Goal: Task Accomplishment & Management: Use online tool/utility

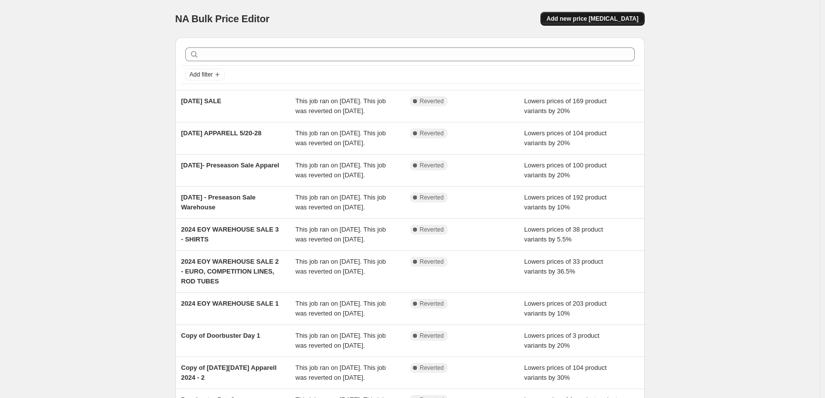
click at [615, 24] on button "Add new price [MEDICAL_DATA]" at bounding box center [593, 19] width 104 height 14
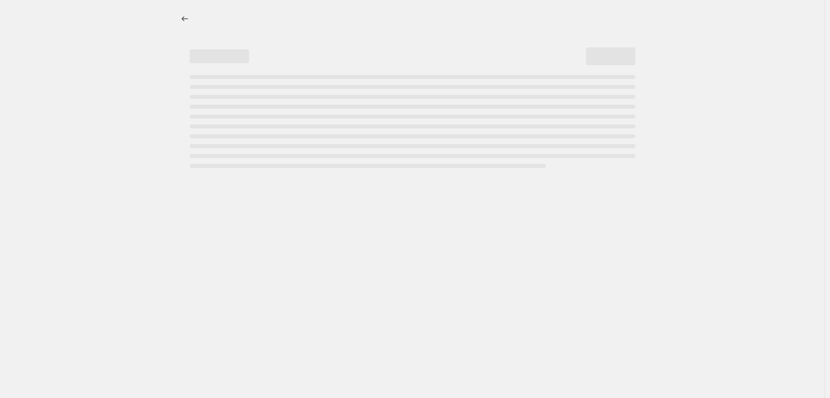
select select "percentage"
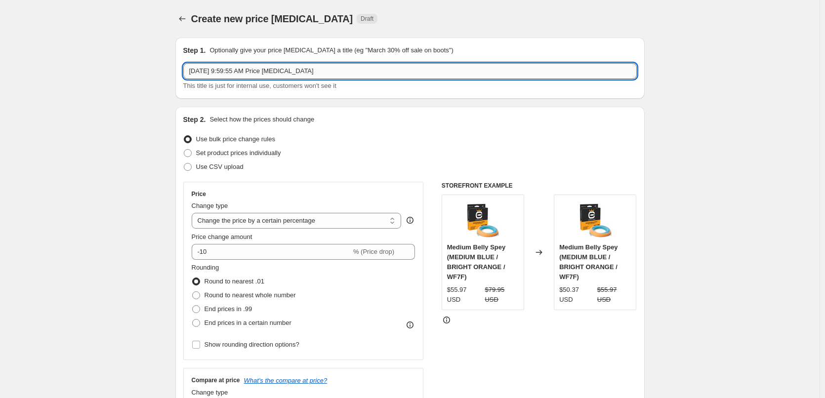
click at [243, 66] on input "[DATE] 9:59:55 AM Price [MEDICAL_DATA]" at bounding box center [410, 71] width 454 height 16
type input "[DATE] APPARELL"
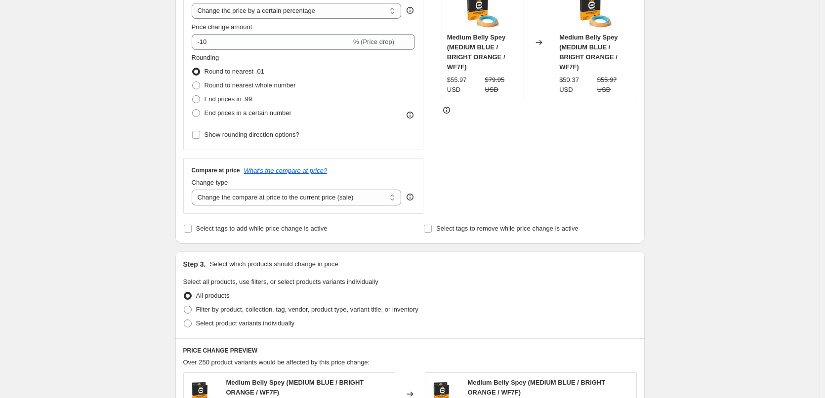
scroll to position [215, 0]
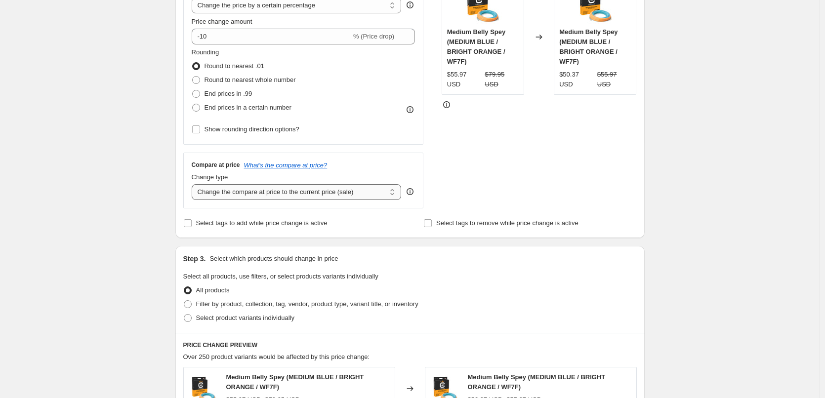
click at [354, 198] on select "Change the compare at price to the current price (sale) Change the compare at p…" at bounding box center [297, 192] width 210 height 16
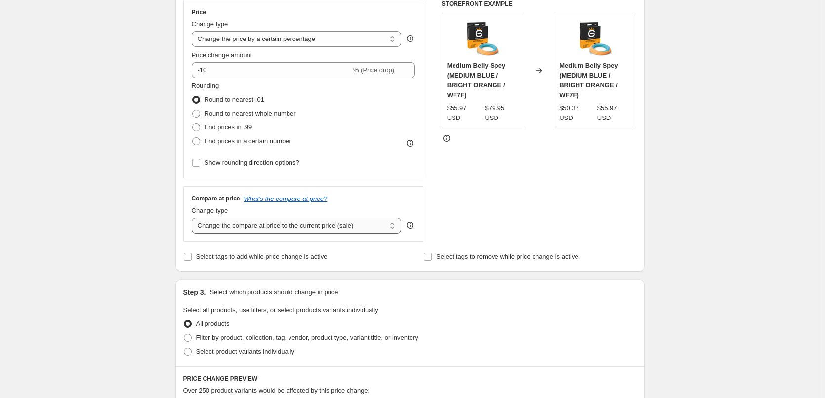
scroll to position [166, 0]
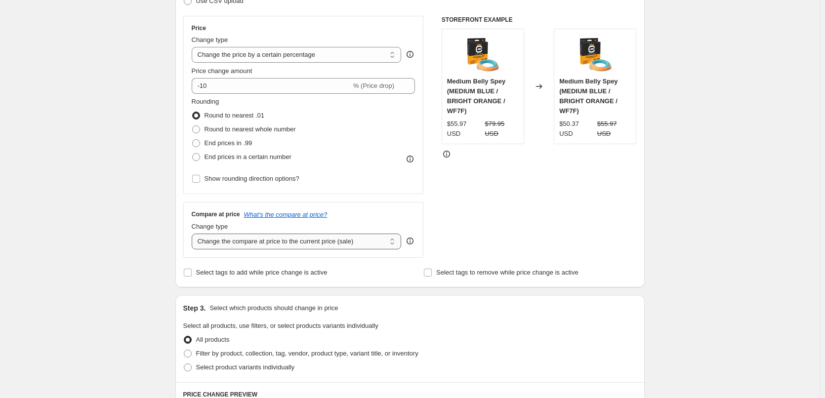
click at [392, 246] on select "Change the compare at price to the current price (sale) Change the compare at p…" at bounding box center [297, 242] width 210 height 16
click at [194, 234] on select "Change the compare at price to the current price (sale) Change the compare at p…" at bounding box center [297, 242] width 210 height 16
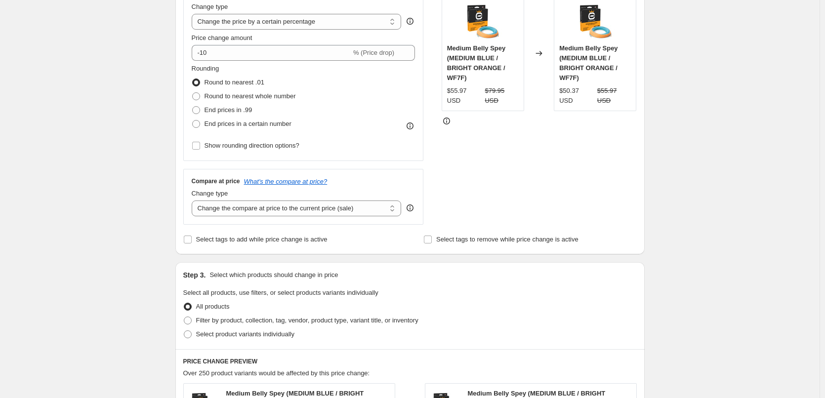
scroll to position [215, 0]
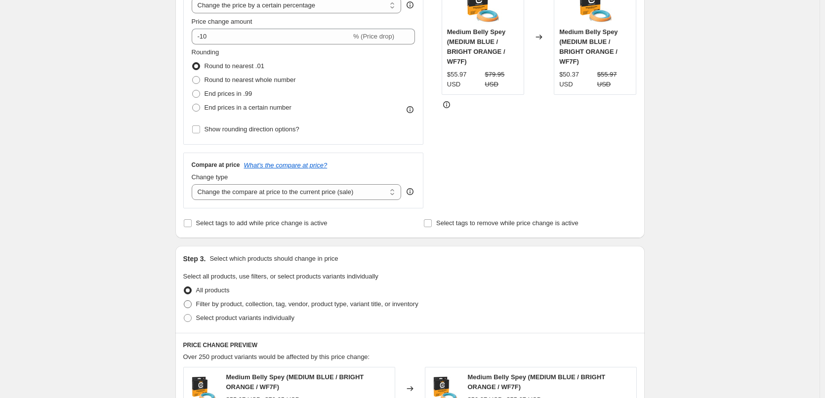
click at [235, 305] on span "Filter by product, collection, tag, vendor, product type, variant title, or inv…" at bounding box center [307, 304] width 222 height 7
click at [184, 301] on input "Filter by product, collection, tag, vendor, product type, variant title, or inv…" at bounding box center [184, 301] width 0 height 0
radio input "true"
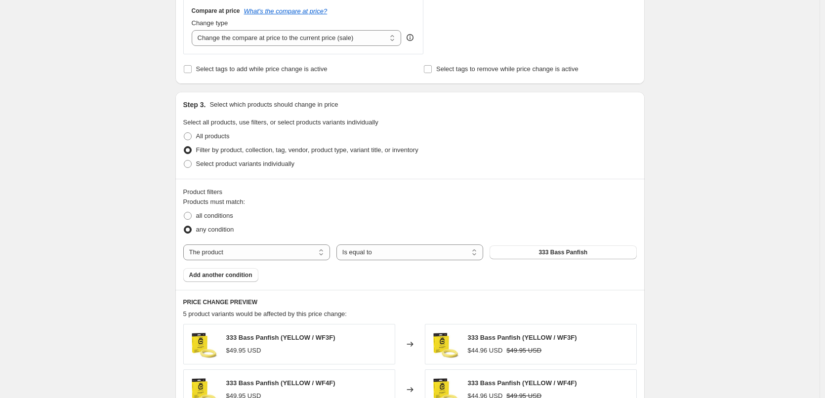
scroll to position [370, 0]
click at [270, 256] on select "The product The product's collection The product's tag The product's vendor The…" at bounding box center [256, 252] width 147 height 16
select select "collection"
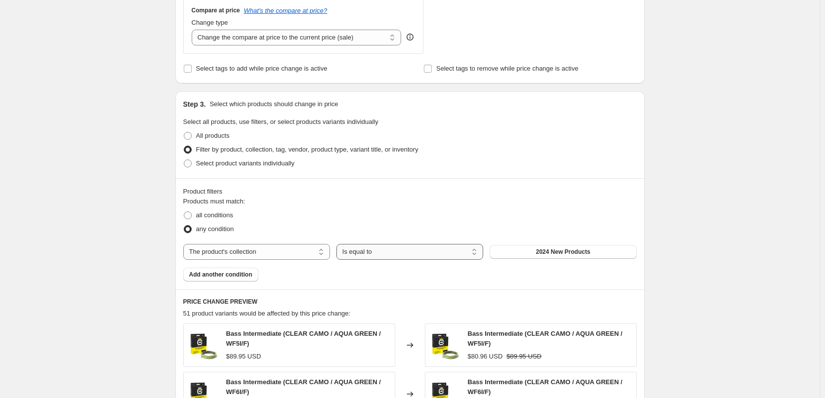
click at [466, 256] on select "Is equal to Is not equal to" at bounding box center [410, 252] width 147 height 16
click at [339, 244] on select "Is equal to Is not equal to" at bounding box center [410, 252] width 147 height 16
click at [507, 254] on button "2024 New Products" at bounding box center [563, 252] width 147 height 14
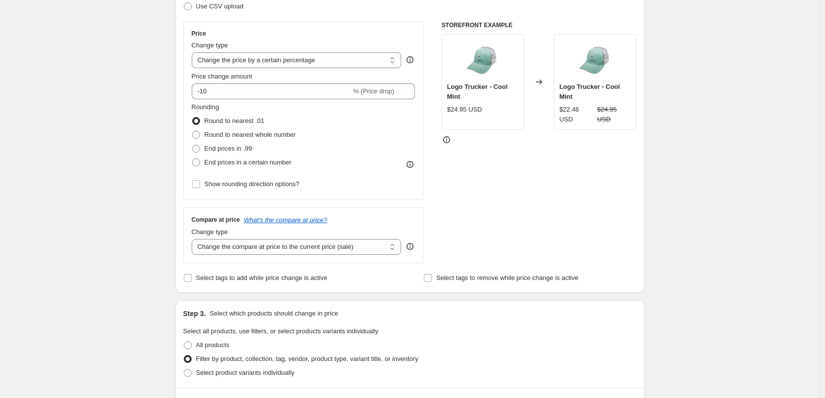
scroll to position [0, 0]
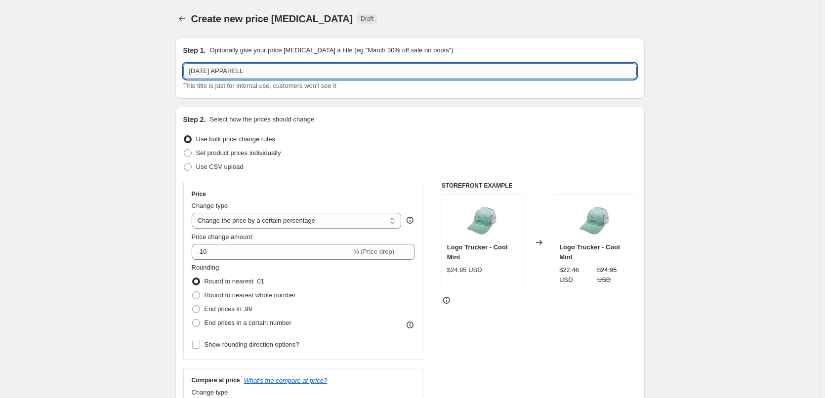
click at [346, 71] on input "[DATE] APPARELL" at bounding box center [410, 71] width 454 height 16
type input "[DATE] APPAREL"
drag, startPoint x: 671, startPoint y: 116, endPoint x: 691, endPoint y: 112, distance: 21.1
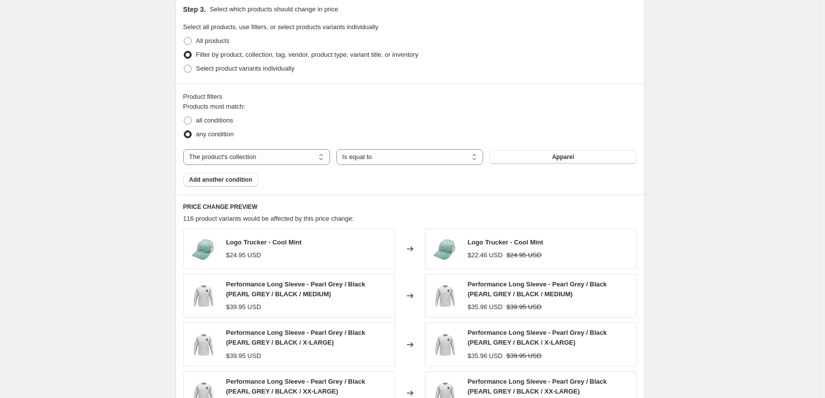
scroll to position [491, 0]
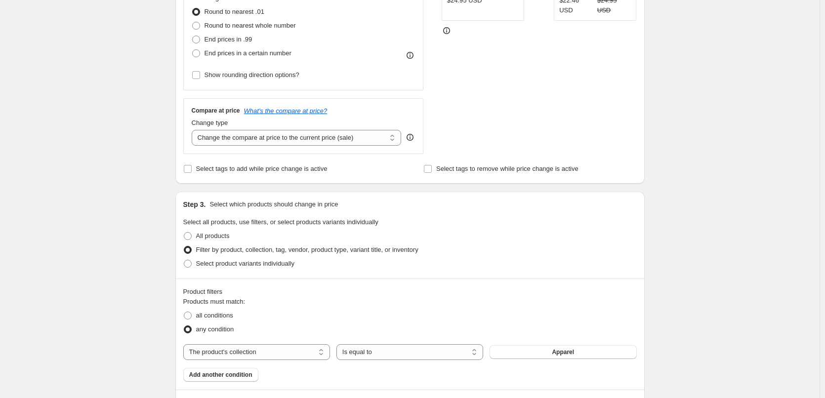
drag, startPoint x: 737, startPoint y: 183, endPoint x: 856, endPoint y: 239, distance: 131.6
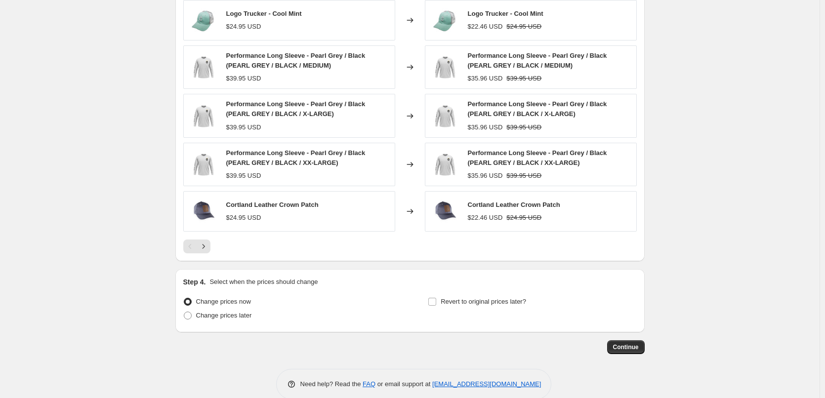
scroll to position [711, 0]
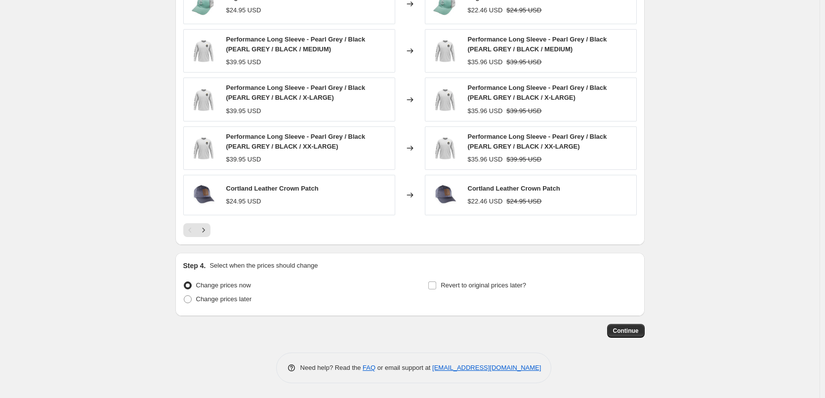
click at [249, 300] on span "Change prices later" at bounding box center [224, 299] width 56 height 7
click at [221, 303] on span "Change prices later" at bounding box center [224, 299] width 56 height 7
click at [184, 296] on input "Change prices later" at bounding box center [184, 296] width 0 height 0
radio input "true"
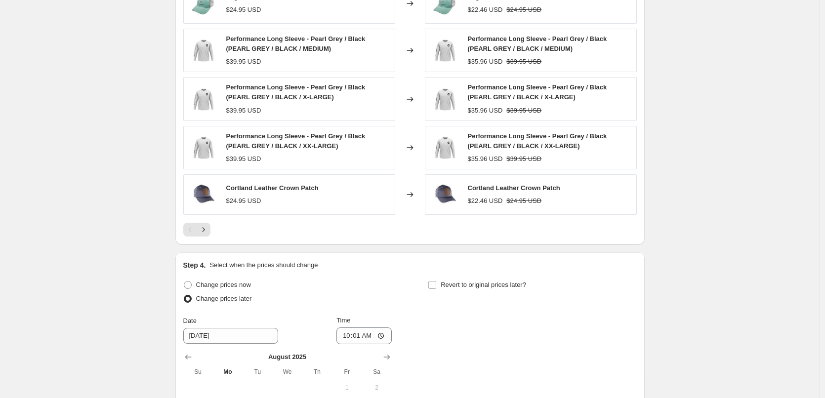
drag, startPoint x: 722, startPoint y: 198, endPoint x: 840, endPoint y: 253, distance: 130.7
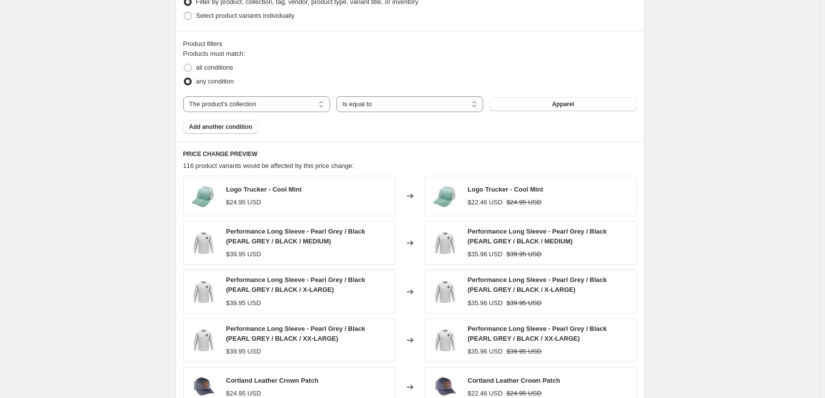
scroll to position [535, 0]
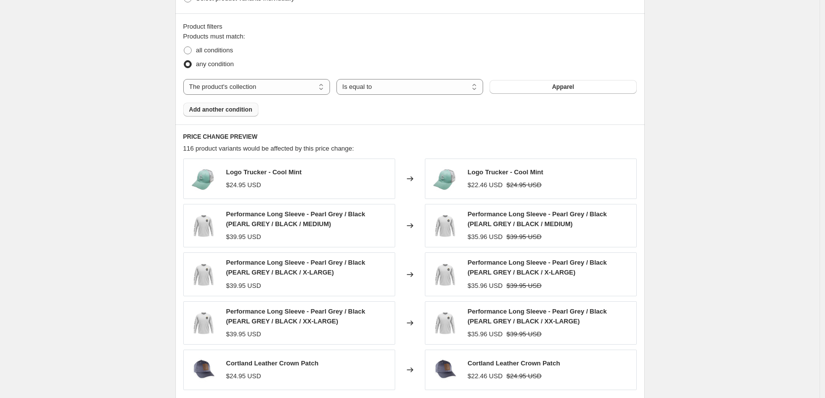
click at [249, 117] on button "Add another condition" at bounding box center [220, 110] width 75 height 14
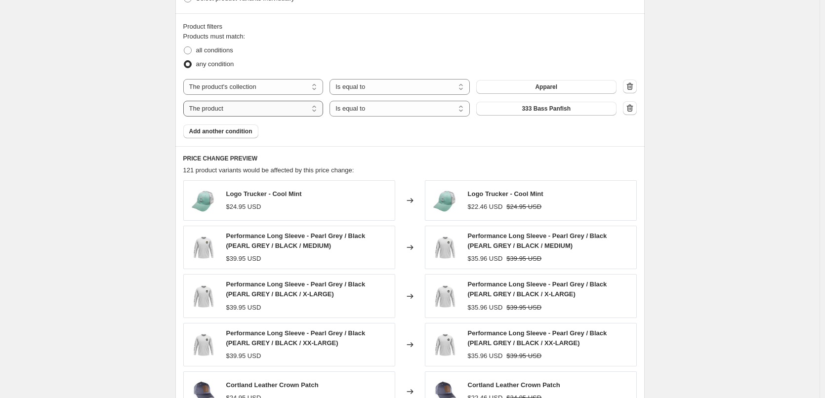
click at [279, 114] on select "The product The product's collection The product's tag The product's vendor The…" at bounding box center [253, 109] width 140 height 16
select select "collection"
click at [582, 110] on button "2024 New Products" at bounding box center [546, 109] width 140 height 14
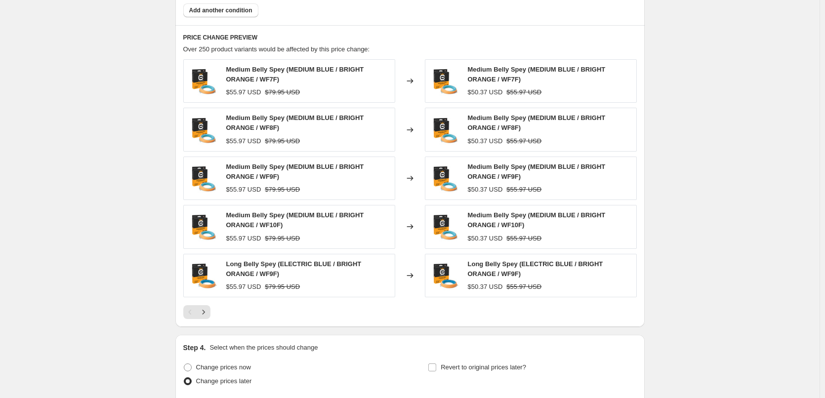
scroll to position [689, 0]
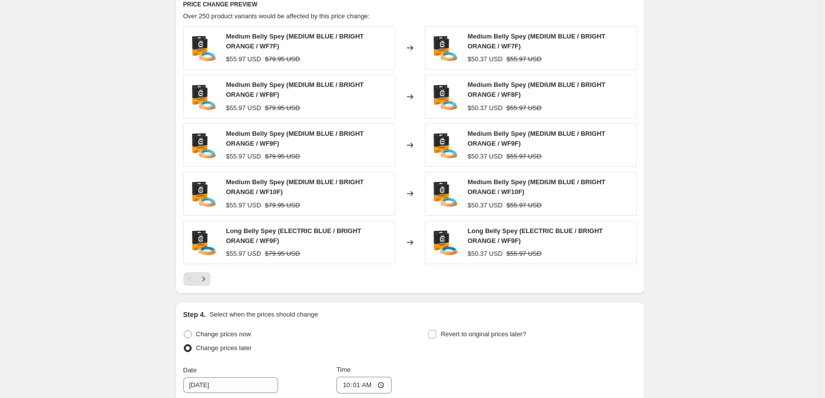
drag, startPoint x: 754, startPoint y: 193, endPoint x: 872, endPoint y: 248, distance: 130.9
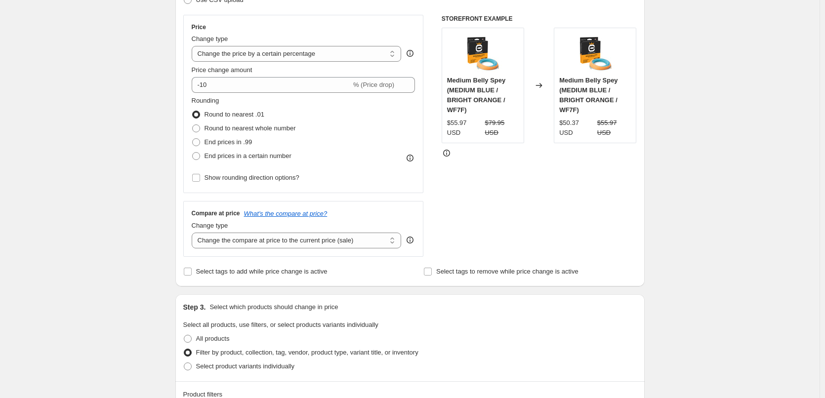
scroll to position [143, 0]
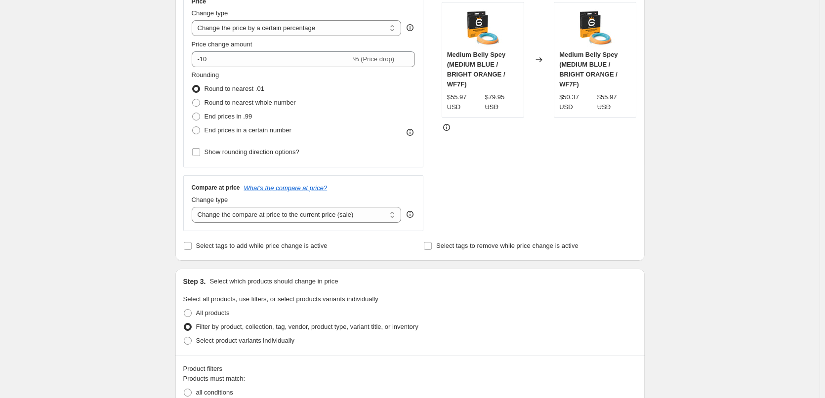
drag, startPoint x: 703, startPoint y: 130, endPoint x: 827, endPoint y: 178, distance: 133.2
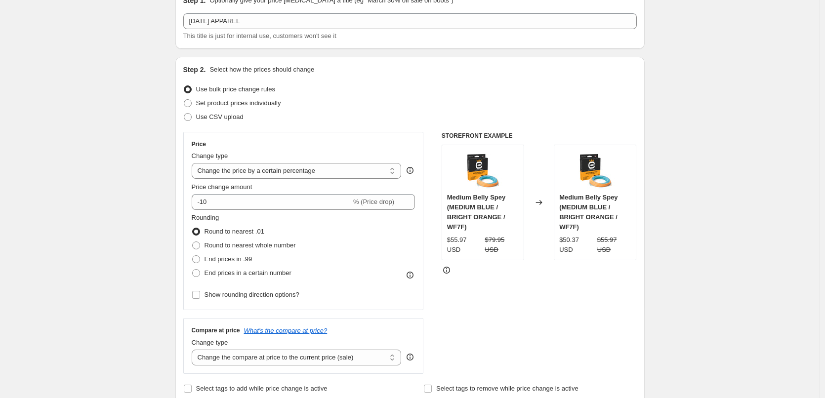
scroll to position [0, 0]
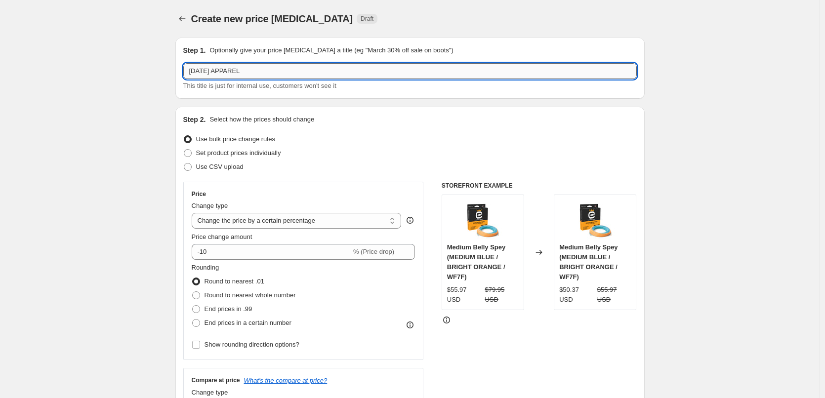
drag, startPoint x: 243, startPoint y: 72, endPoint x: 336, endPoint y: 76, distance: 92.5
click at [321, 76] on input "[DATE] APPAREL" at bounding box center [410, 71] width 454 height 16
type input "[DATE]"
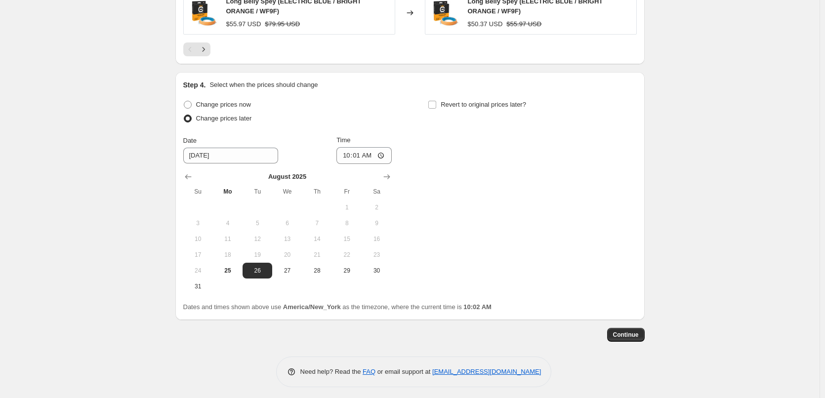
scroll to position [924, 0]
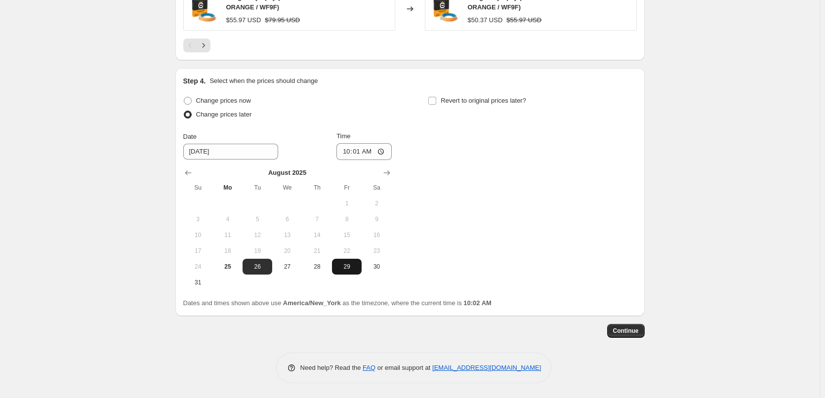
click at [353, 267] on span "29" at bounding box center [347, 267] width 22 height 8
type input "[DATE]"
click at [436, 98] on input "Revert to original prices later?" at bounding box center [433, 101] width 8 height 8
checkbox input "true"
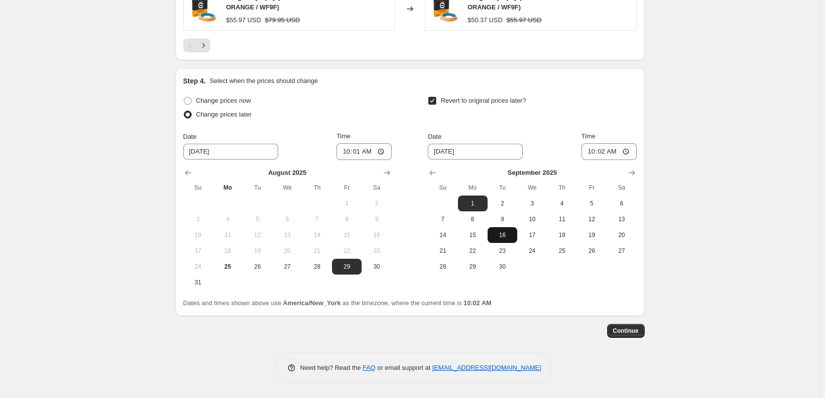
click at [497, 235] on span "16" at bounding box center [503, 235] width 22 height 8
type input "[DATE]"
click at [600, 149] on input "10:02" at bounding box center [609, 151] width 55 height 17
click at [364, 156] on input "10:01" at bounding box center [364, 151] width 55 height 17
click at [366, 154] on input "10:01" at bounding box center [364, 151] width 55 height 17
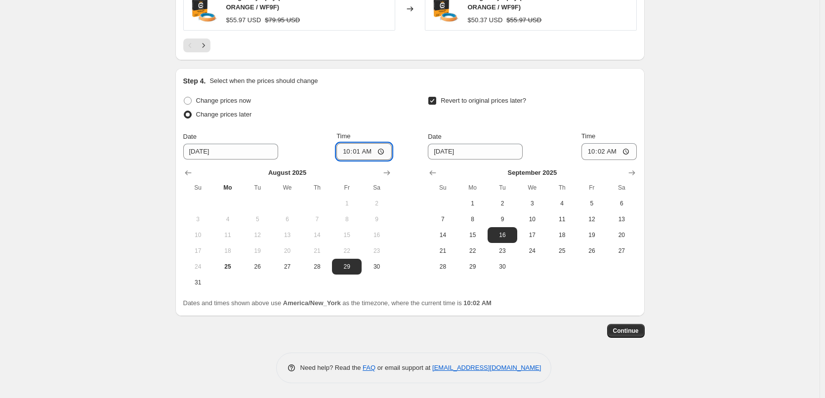
click at [350, 152] on input "10:01" at bounding box center [364, 151] width 55 height 17
click at [349, 151] on input "10:01" at bounding box center [364, 151] width 55 height 17
click at [364, 150] on input "10:01" at bounding box center [364, 151] width 55 height 17
click at [353, 153] on input "10:01" at bounding box center [364, 151] width 55 height 17
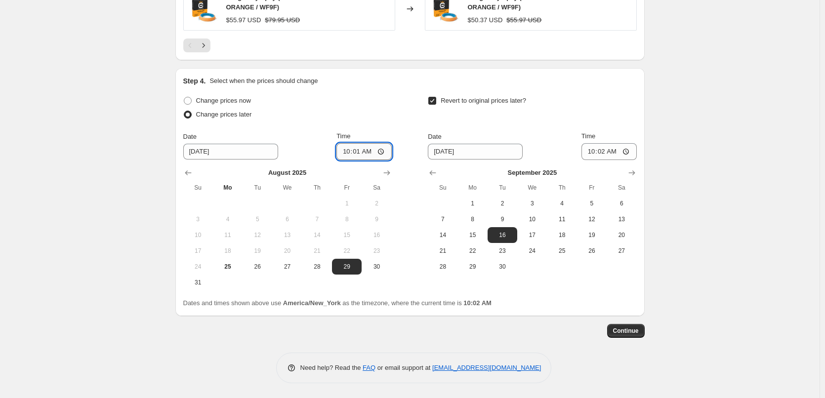
click at [353, 153] on input "10:01" at bounding box center [364, 151] width 55 height 17
click at [382, 151] on input "10:01" at bounding box center [364, 151] width 55 height 17
type input "00:01"
click at [626, 334] on span "Continue" at bounding box center [626, 331] width 26 height 8
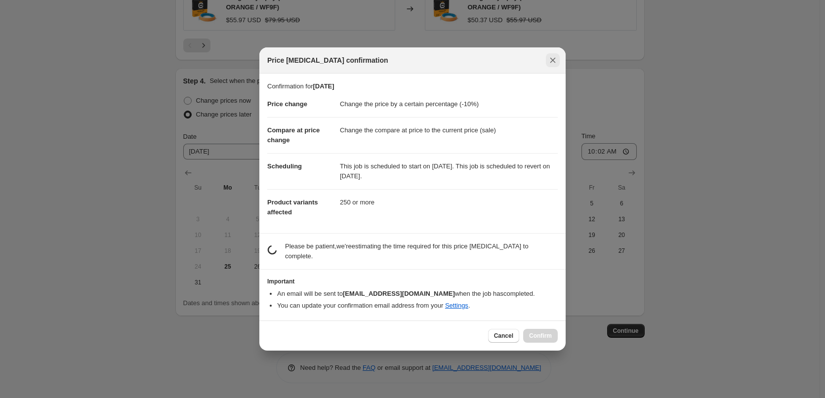
click at [554, 61] on icon "Close" at bounding box center [553, 60] width 10 height 10
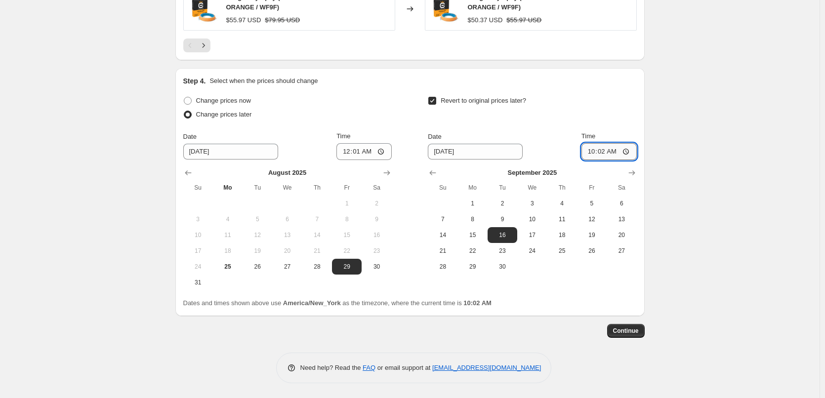
click at [611, 154] on input "10:02" at bounding box center [609, 151] width 55 height 17
click at [634, 154] on input "10:02" at bounding box center [609, 151] width 55 height 17
click at [632, 151] on input "10:02" at bounding box center [609, 151] width 55 height 17
type input "23:59"
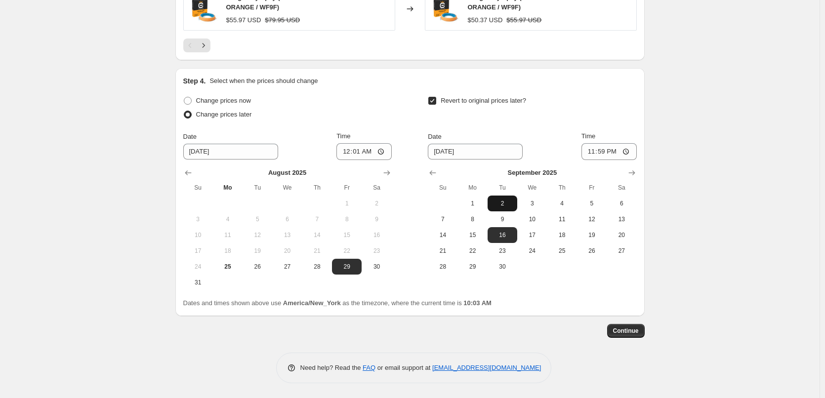
click at [514, 203] on span "2" at bounding box center [503, 204] width 22 height 8
type input "[DATE]"
click at [632, 332] on span "Continue" at bounding box center [626, 331] width 26 height 8
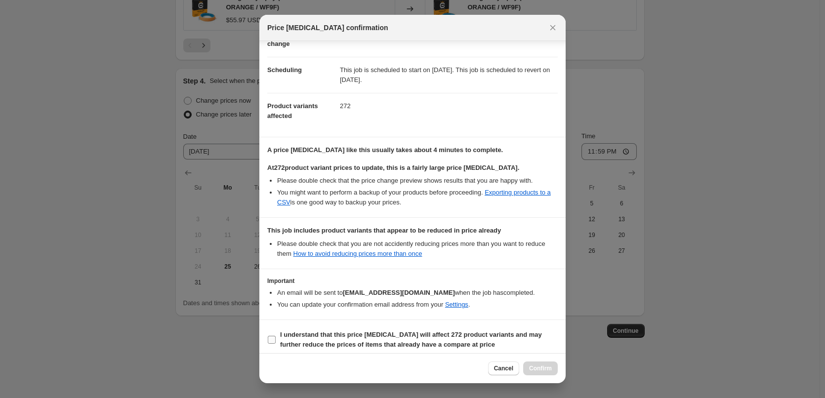
scroll to position [70, 0]
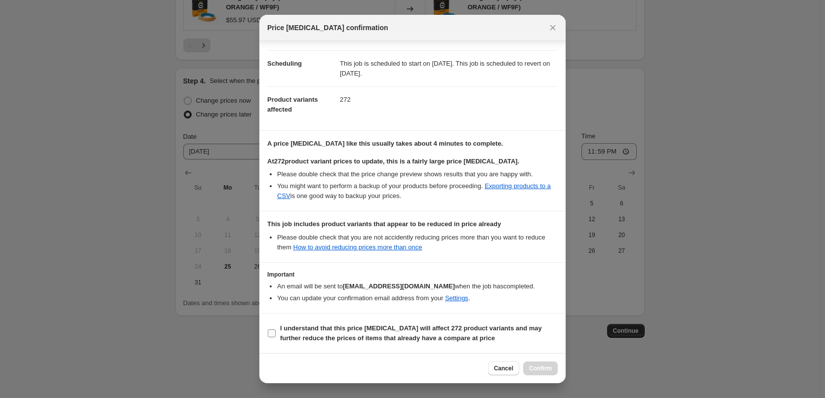
click at [273, 333] on input "I understand that this price [MEDICAL_DATA] will affect 272 product variants an…" at bounding box center [272, 334] width 8 height 8
checkbox input "true"
click at [534, 367] on span "Confirm" at bounding box center [540, 369] width 23 height 8
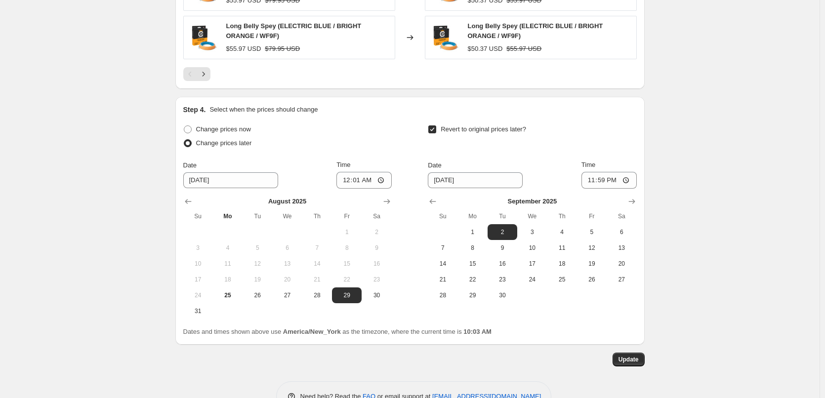
drag, startPoint x: 681, startPoint y: 321, endPoint x: 804, endPoint y: 376, distance: 135.0
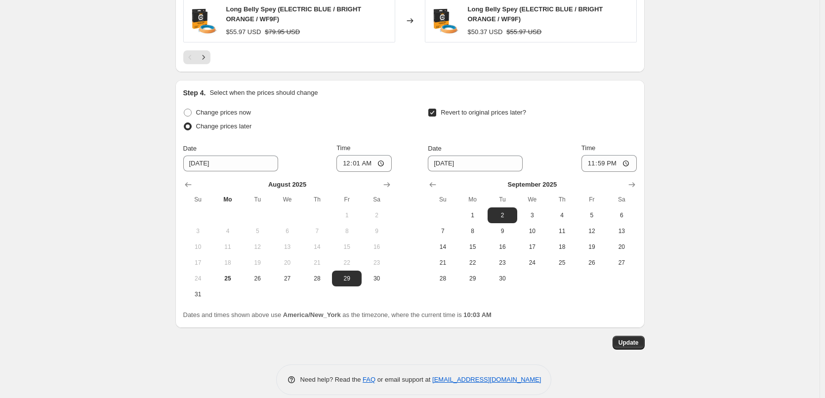
drag, startPoint x: 694, startPoint y: 341, endPoint x: 815, endPoint y: 385, distance: 128.2
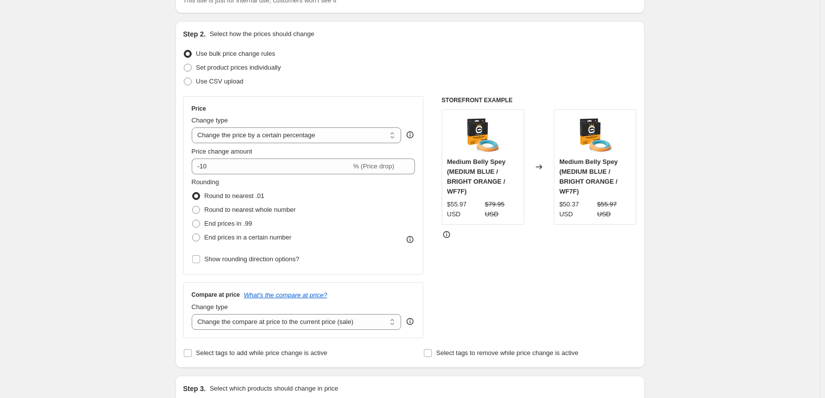
scroll to position [0, 0]
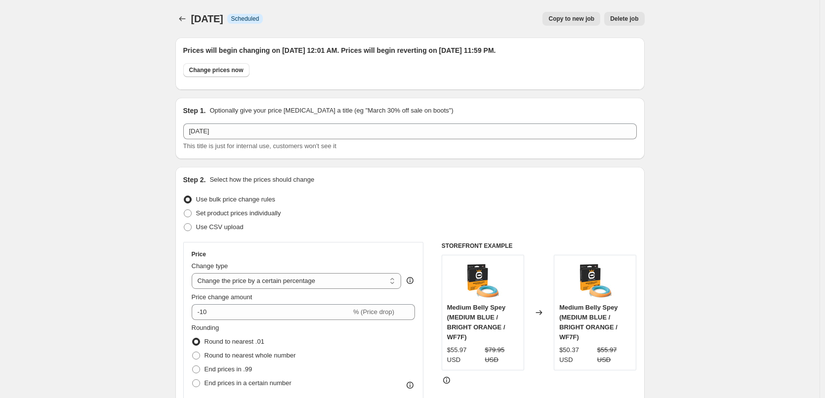
drag, startPoint x: 703, startPoint y: 261, endPoint x: 822, endPoint y: 318, distance: 132.2
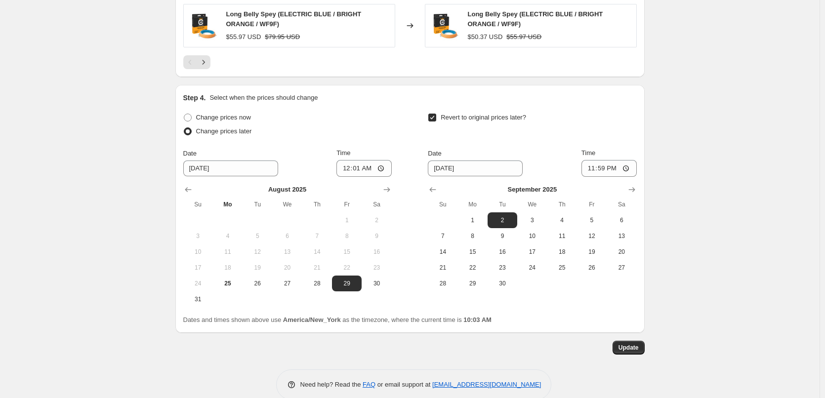
scroll to position [984, 0]
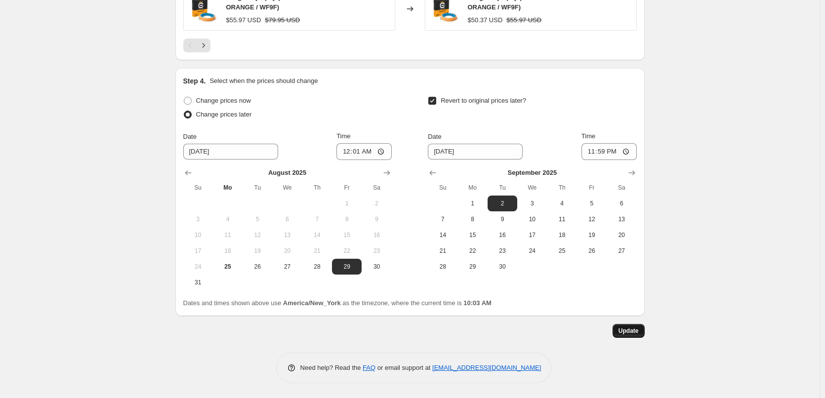
click at [645, 330] on button "Update" at bounding box center [629, 331] width 32 height 14
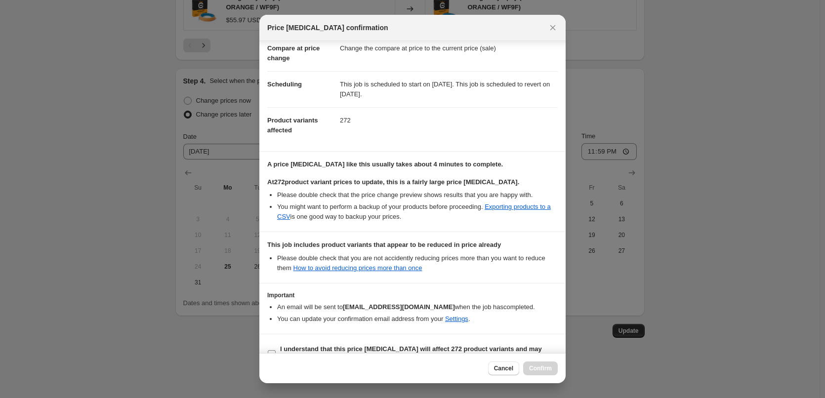
click at [304, 345] on b "I understand that this price [MEDICAL_DATA] will affect 272 product variants an…" at bounding box center [411, 353] width 262 height 17
click at [276, 350] on input "I understand that this price [MEDICAL_DATA] will affect 272 product variants an…" at bounding box center [272, 354] width 8 height 8
checkbox input "true"
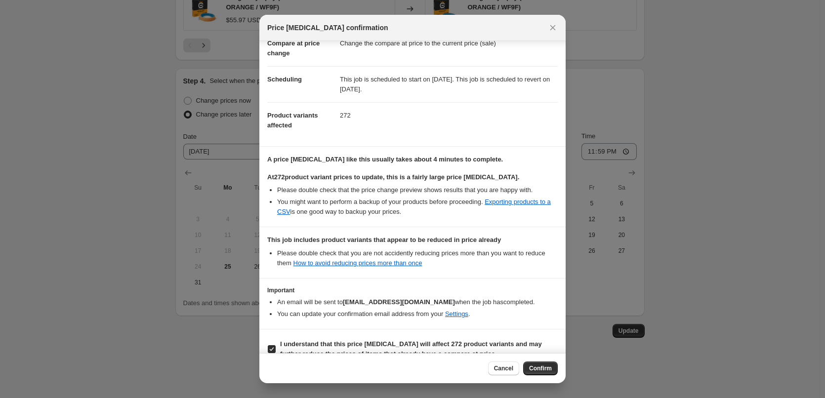
click at [539, 367] on span "Confirm" at bounding box center [540, 369] width 23 height 8
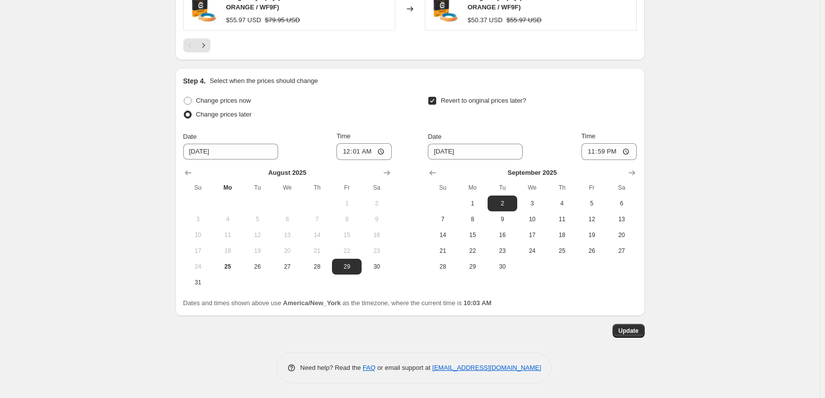
drag, startPoint x: 66, startPoint y: 36, endPoint x: 185, endPoint y: 92, distance: 131.6
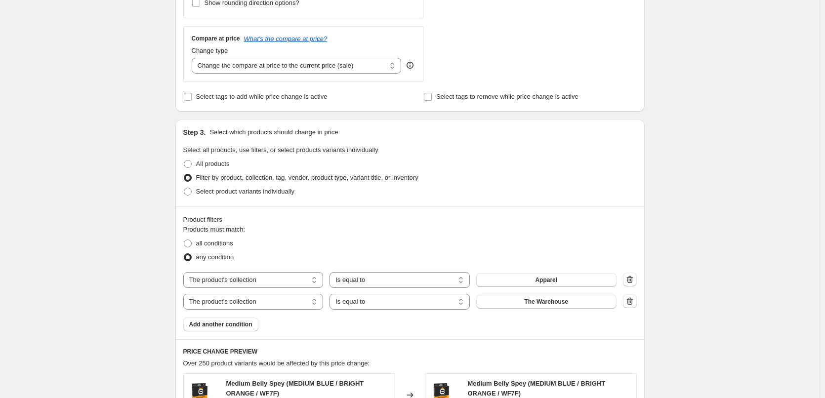
scroll to position [317, 0]
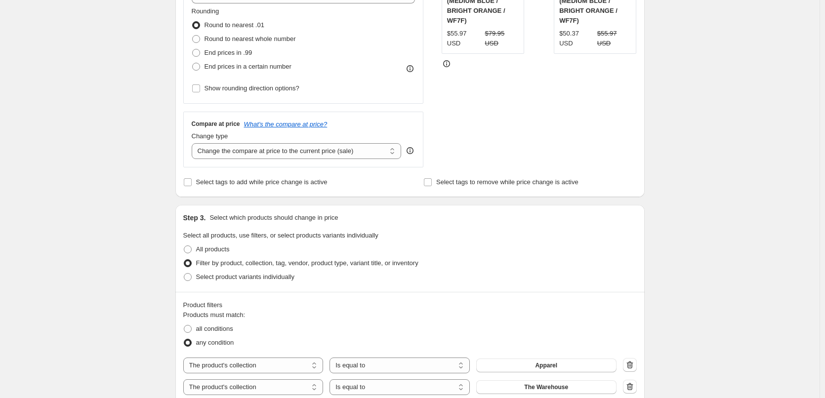
drag, startPoint x: 662, startPoint y: 139, endPoint x: 803, endPoint y: 156, distance: 142.4
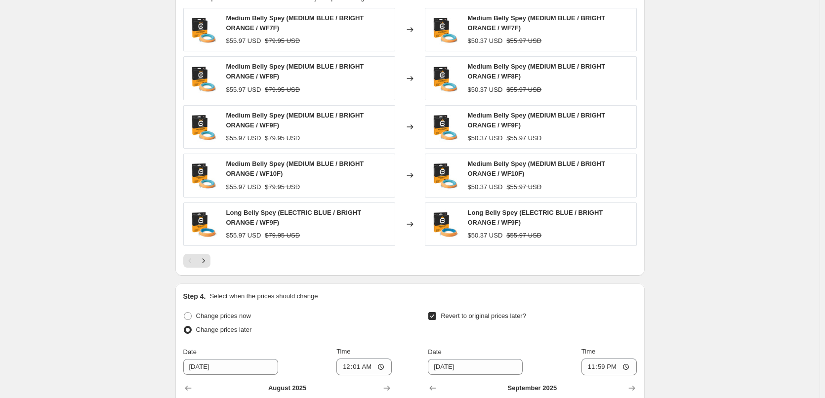
scroll to position [770, 0]
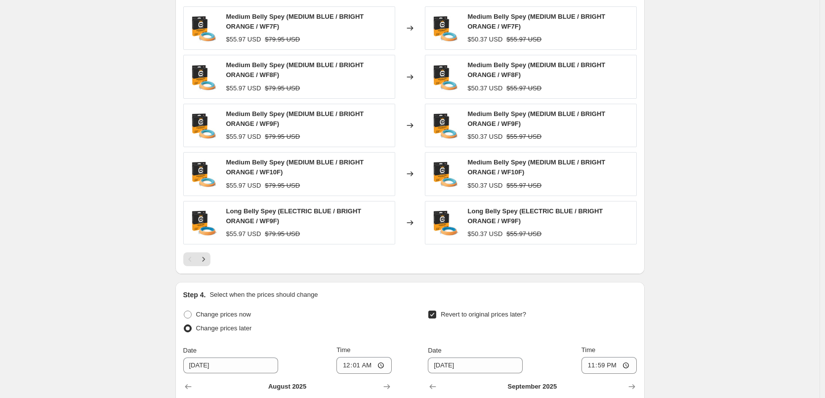
click at [209, 261] on icon "Next" at bounding box center [204, 260] width 10 height 10
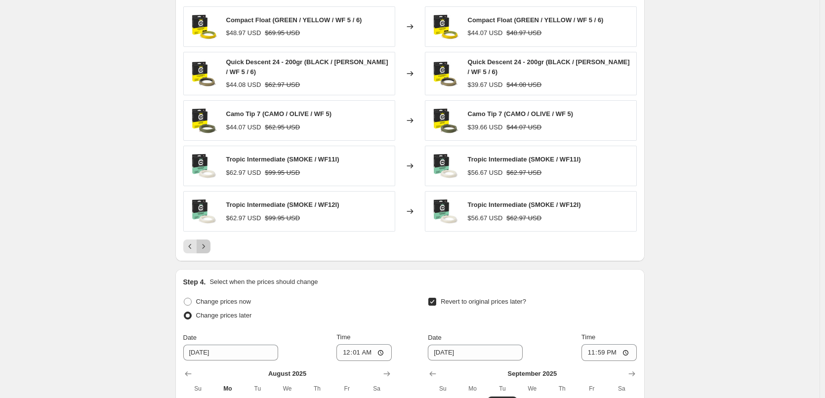
click at [208, 248] on icon "Next" at bounding box center [204, 247] width 10 height 10
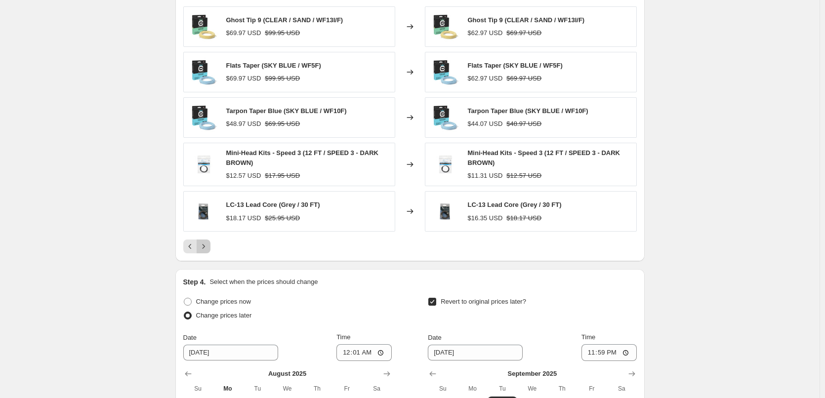
click at [208, 248] on icon "Next" at bounding box center [204, 247] width 10 height 10
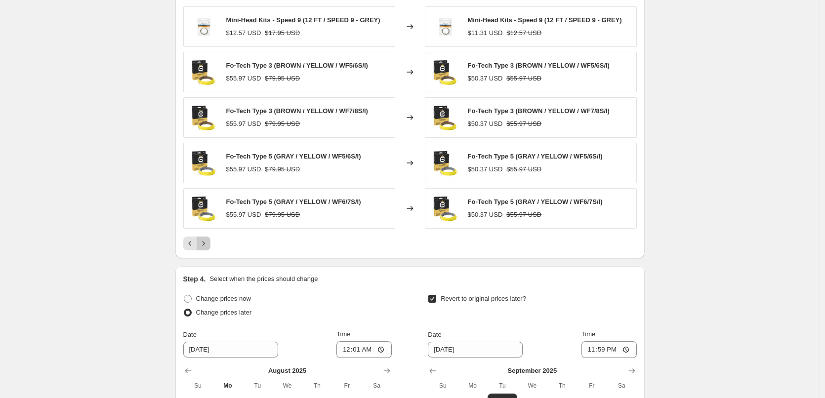
click at [208, 248] on icon "Next" at bounding box center [204, 244] width 10 height 10
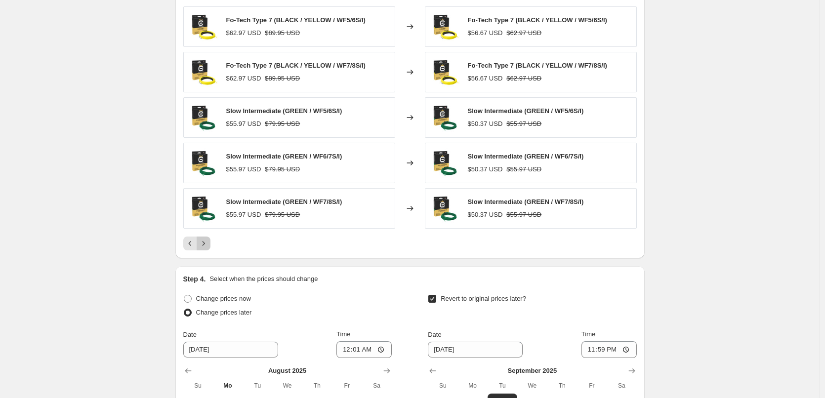
click at [208, 248] on icon "Next" at bounding box center [204, 244] width 10 height 10
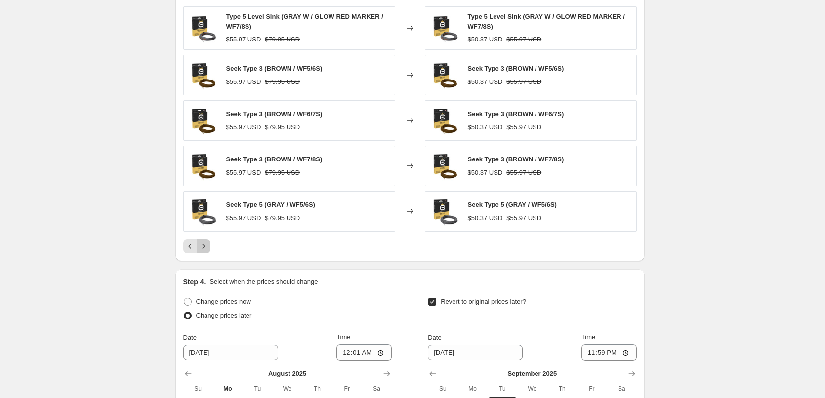
click at [208, 248] on icon "Next" at bounding box center [204, 247] width 10 height 10
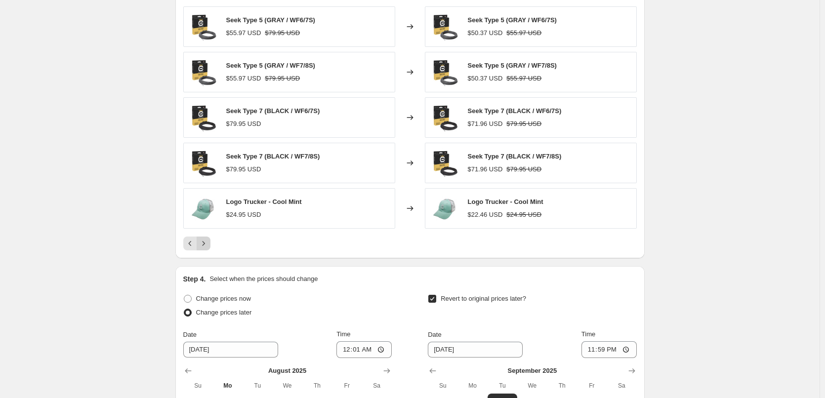
click at [209, 249] on icon "Next" at bounding box center [204, 244] width 10 height 10
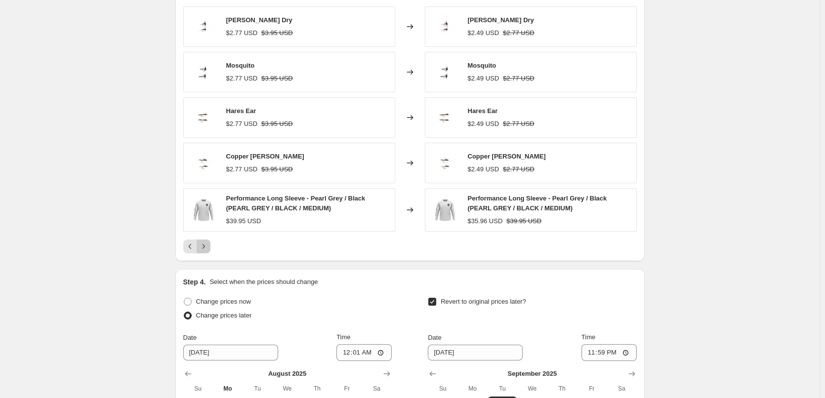
click at [209, 249] on icon "Next" at bounding box center [204, 247] width 10 height 10
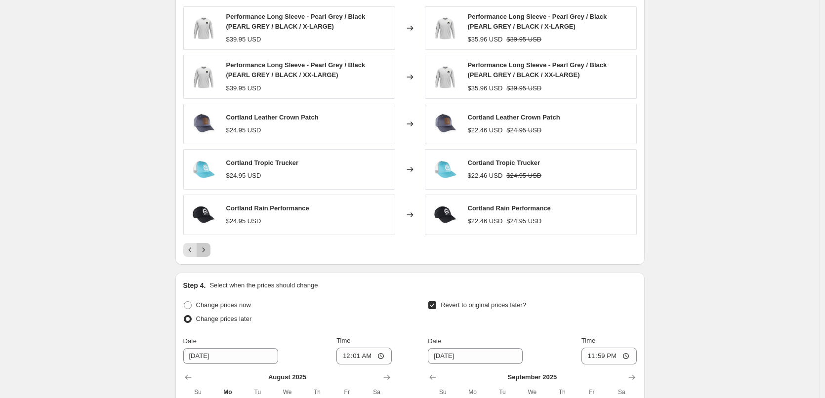
click at [209, 249] on icon "Next" at bounding box center [204, 250] width 10 height 10
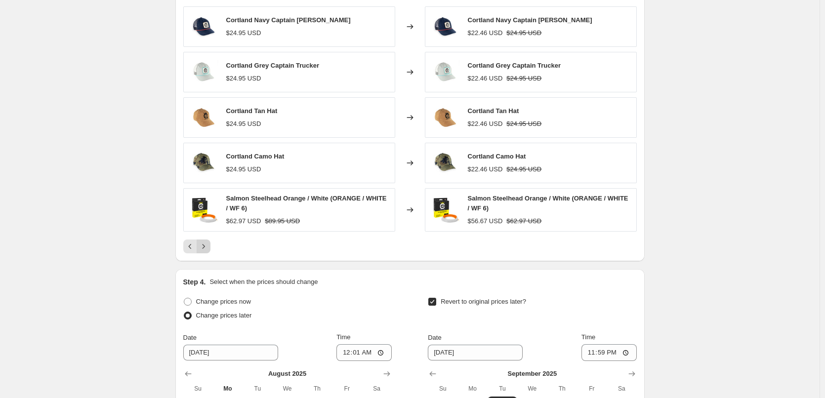
click at [209, 249] on icon "Next" at bounding box center [204, 247] width 10 height 10
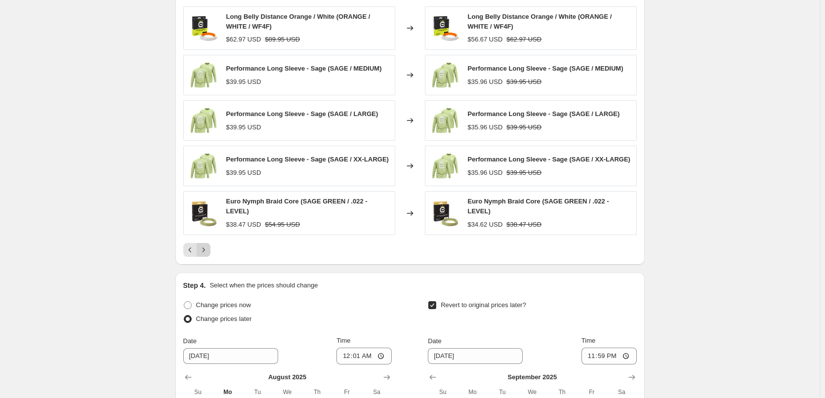
click at [209, 249] on icon "Next" at bounding box center [204, 250] width 10 height 10
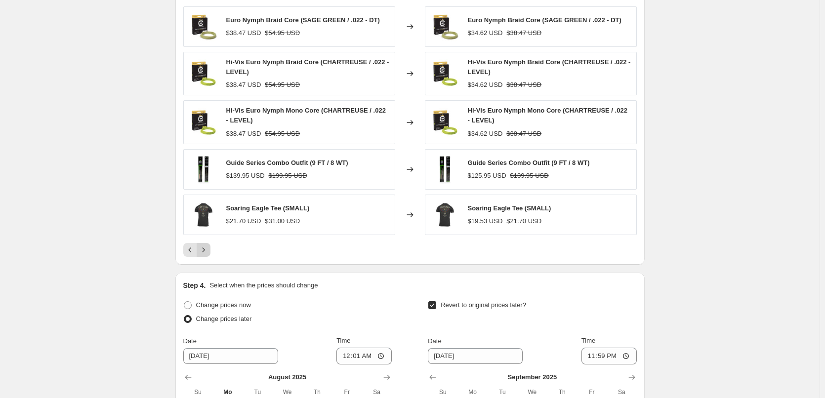
click at [208, 249] on icon "Next" at bounding box center [204, 250] width 10 height 10
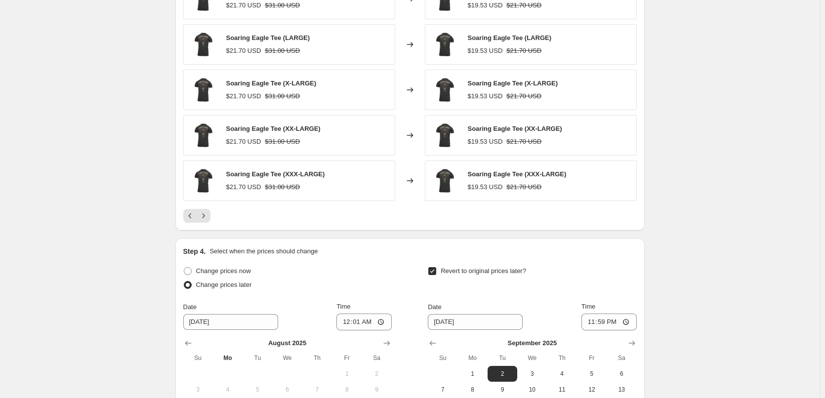
scroll to position [819, 0]
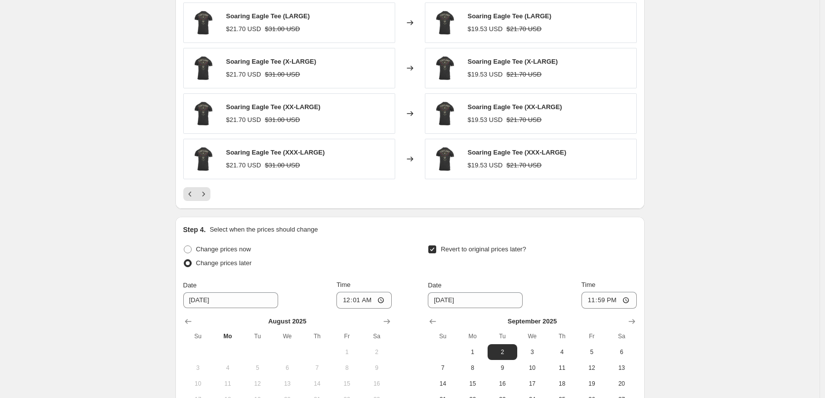
click at [208, 250] on div "Step 4. Select when the prices should change Change prices now Change prices la…" at bounding box center [410, 341] width 454 height 232
click at [208, 198] on icon "Next" at bounding box center [204, 194] width 10 height 10
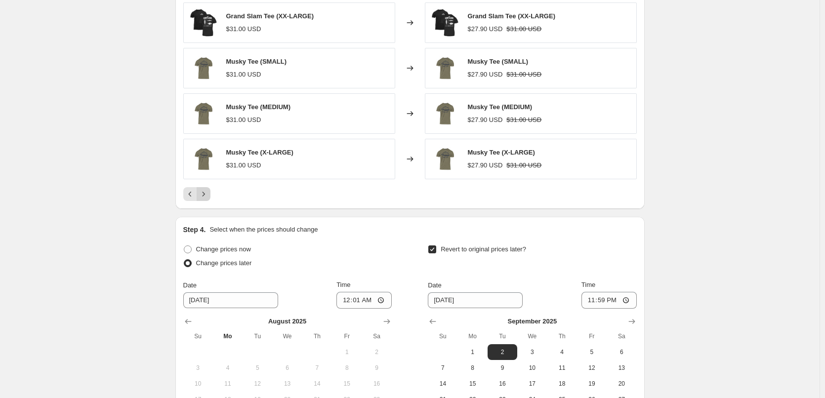
click at [207, 195] on icon "Next" at bounding box center [204, 194] width 10 height 10
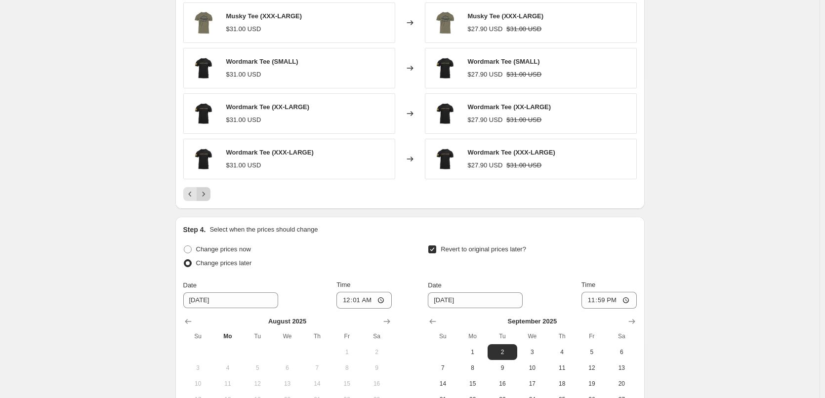
click at [208, 195] on icon "Next" at bounding box center [204, 194] width 10 height 10
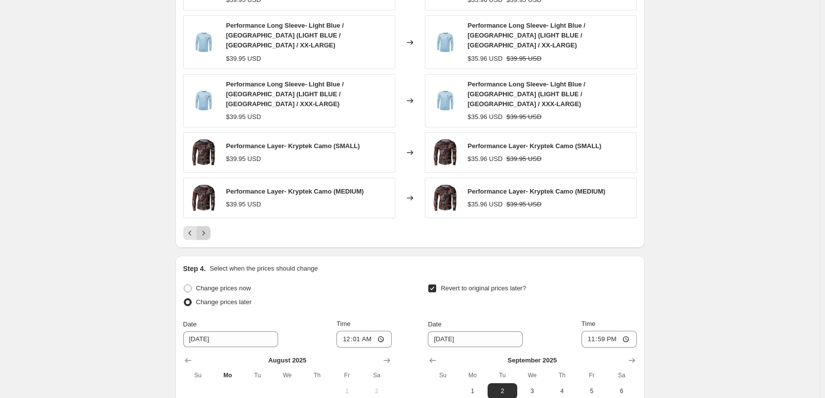
click at [207, 228] on icon "Next" at bounding box center [204, 233] width 10 height 10
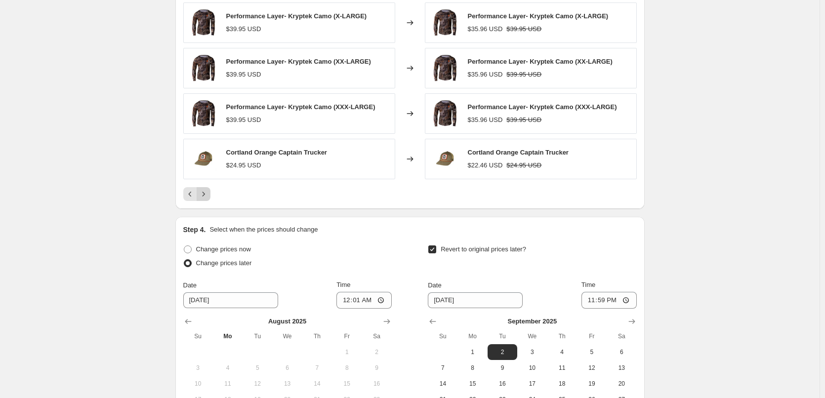
click at [209, 196] on icon "Next" at bounding box center [204, 194] width 10 height 10
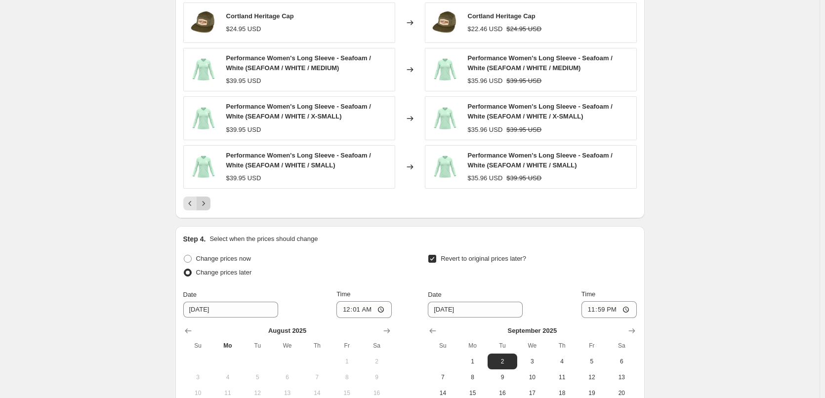
click at [209, 207] on icon "Next" at bounding box center [204, 204] width 10 height 10
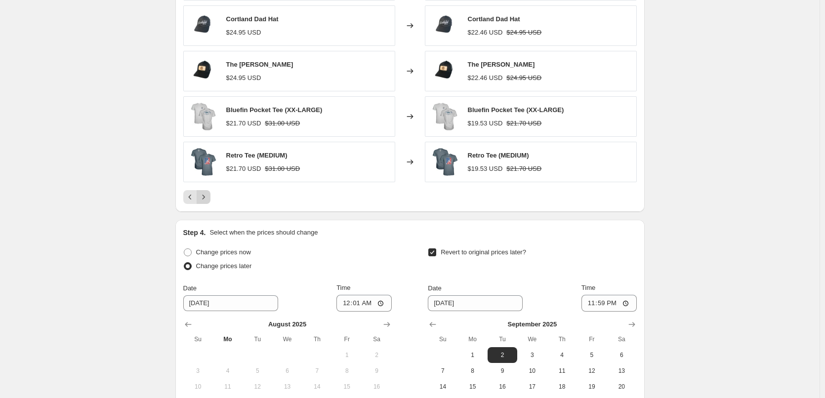
click at [209, 199] on icon "Next" at bounding box center [204, 197] width 10 height 10
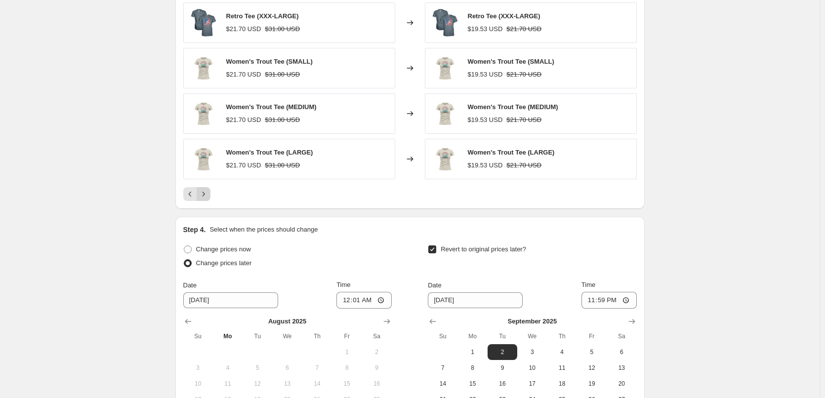
click at [209, 199] on icon "Next" at bounding box center [204, 194] width 10 height 10
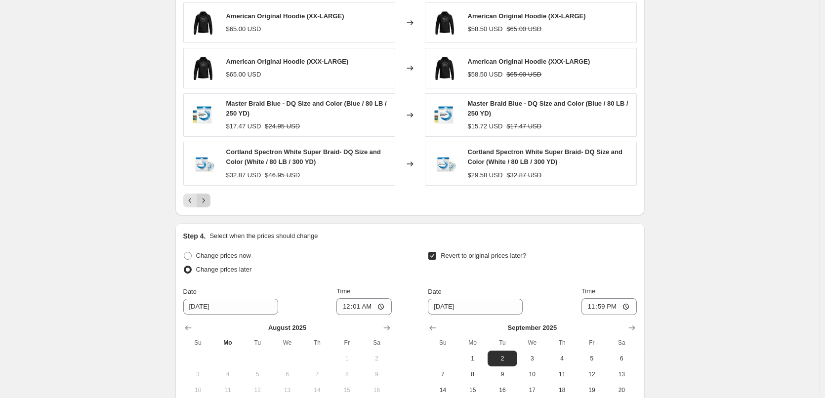
click at [209, 199] on icon "Next" at bounding box center [204, 201] width 10 height 10
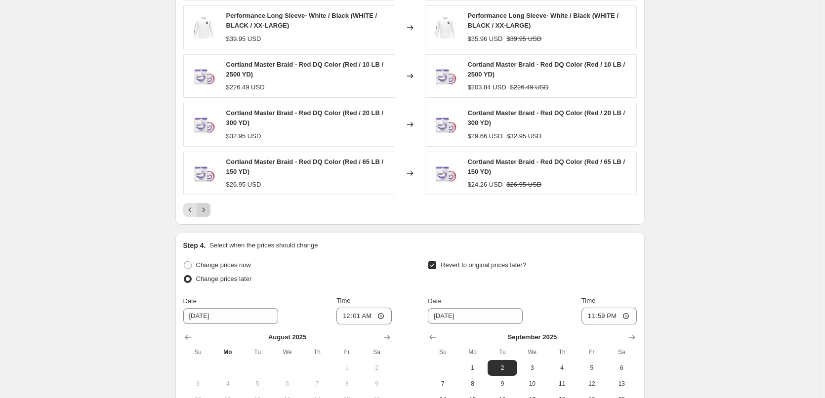
click at [210, 199] on div "Performance Hoodie - Maroon Heather / Black (MAROON HEATHER / BLACK / XXX-LARGE…" at bounding box center [410, 87] width 454 height 260
click at [207, 212] on icon "Next" at bounding box center [204, 210] width 10 height 10
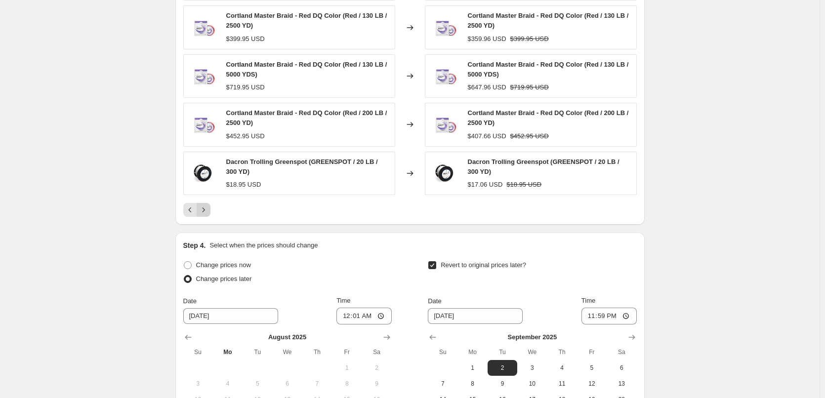
click at [205, 208] on icon "Next" at bounding box center [204, 210] width 10 height 10
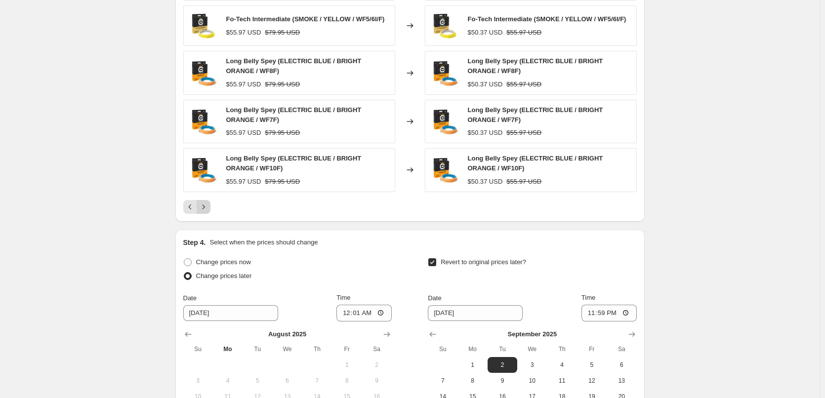
click at [205, 208] on icon "Next" at bounding box center [204, 207] width 10 height 10
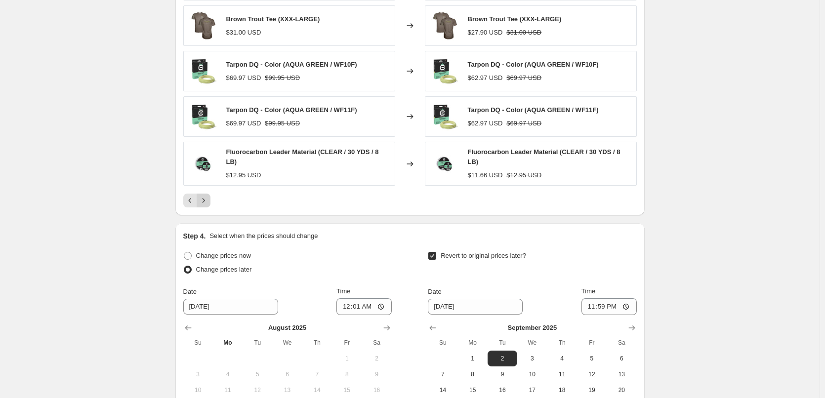
click at [211, 198] on button "Next" at bounding box center [204, 201] width 14 height 14
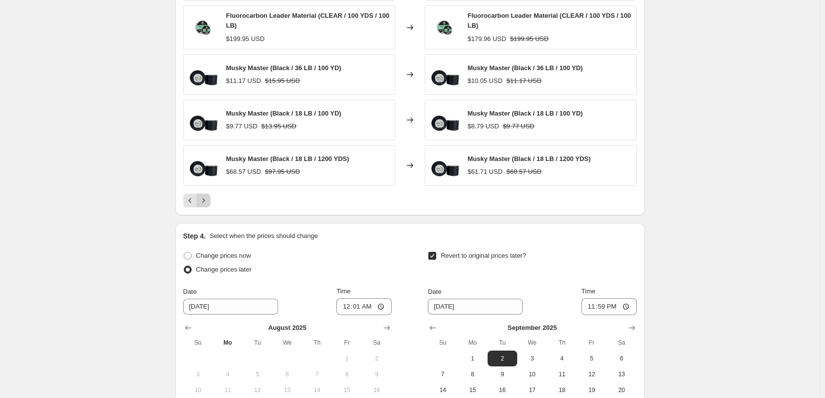
click at [211, 198] on button "Next" at bounding box center [204, 201] width 14 height 14
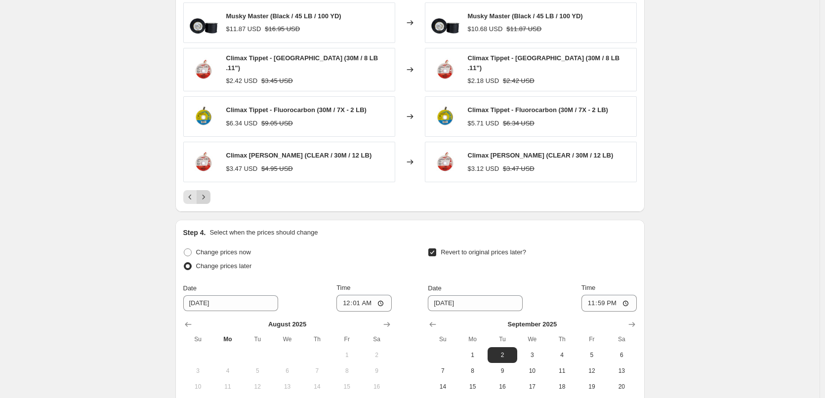
click at [211, 198] on button "Next" at bounding box center [204, 197] width 14 height 14
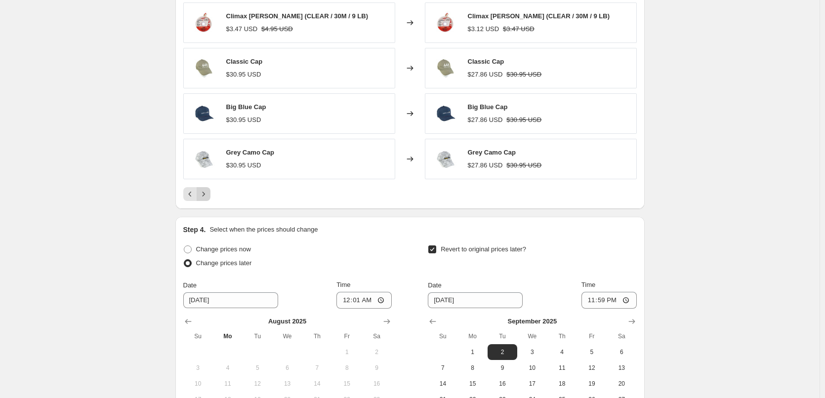
click at [209, 198] on icon "Next" at bounding box center [204, 194] width 10 height 10
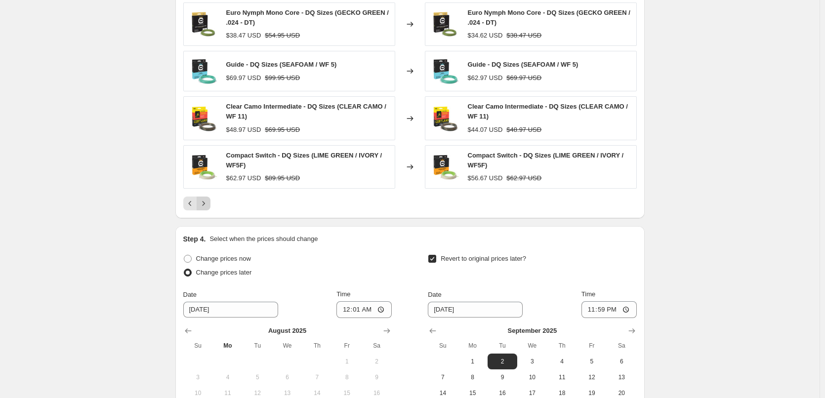
click at [208, 200] on icon "Next" at bounding box center [204, 204] width 10 height 10
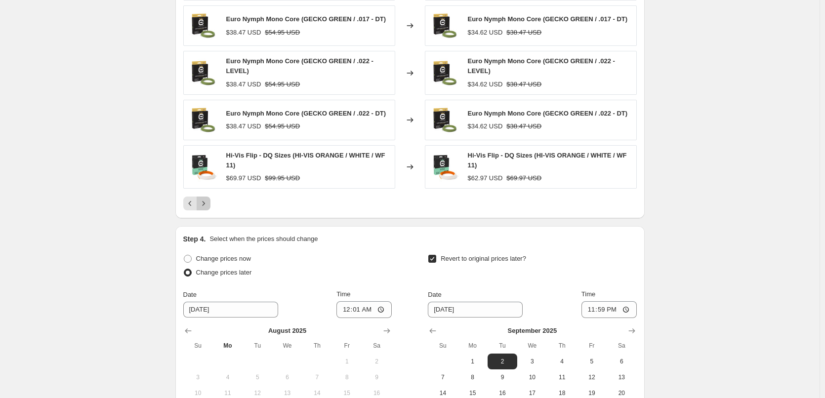
click at [208, 200] on icon "Next" at bounding box center [204, 204] width 10 height 10
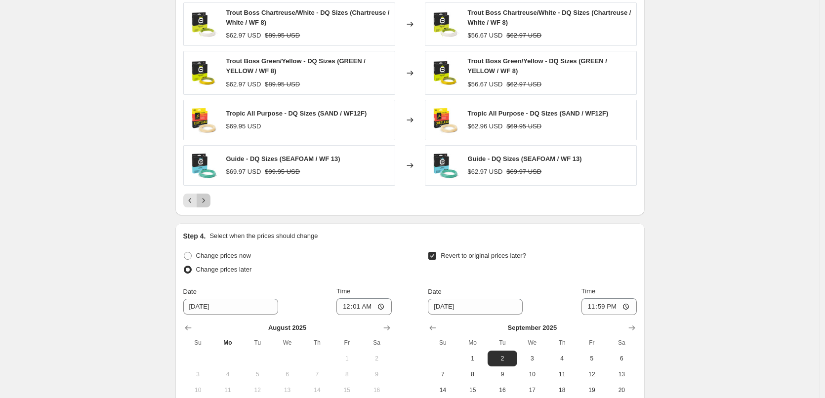
click at [208, 200] on icon "Next" at bounding box center [204, 201] width 10 height 10
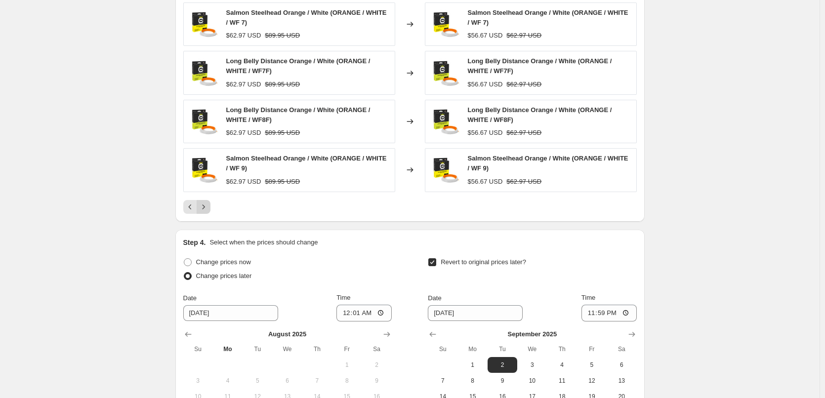
click at [208, 200] on div "Guide - DQ Sizes (SEAFOAM / WF 6) $69.97 USD $99.95 USD Changed to Guide - DQ S…" at bounding box center [410, 85] width 454 height 257
click at [205, 208] on icon "Next" at bounding box center [203, 207] width 2 height 4
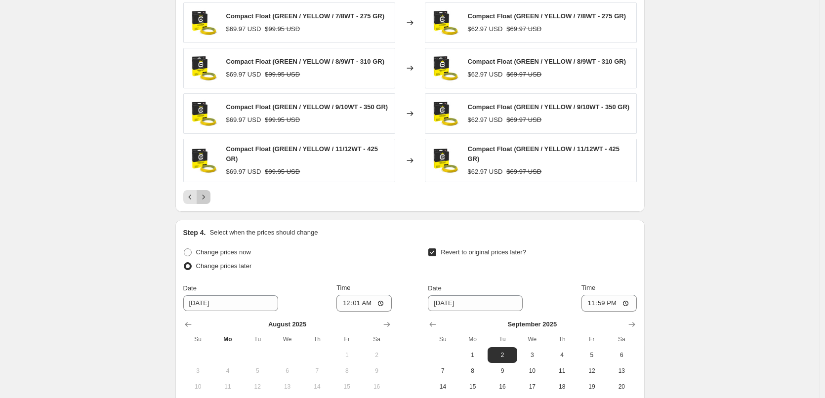
click at [205, 200] on icon "Next" at bounding box center [204, 197] width 10 height 10
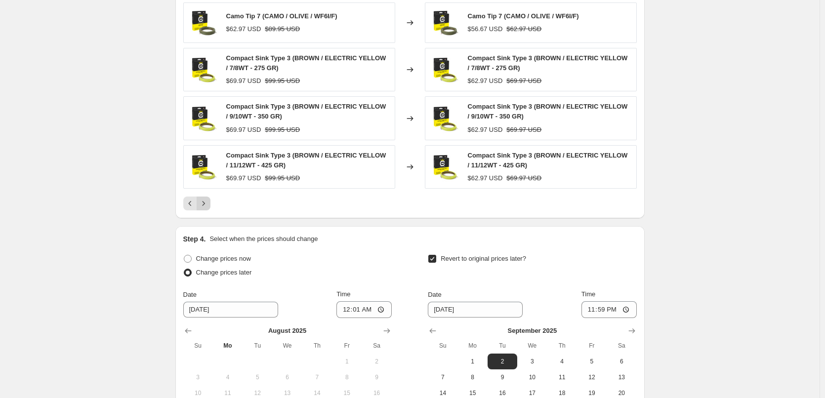
click at [205, 200] on icon "Next" at bounding box center [204, 204] width 10 height 10
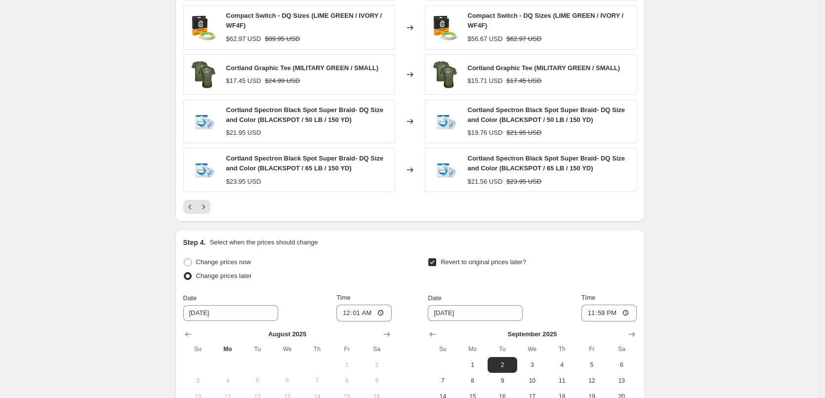
click at [208, 207] on icon "Next" at bounding box center [204, 207] width 10 height 10
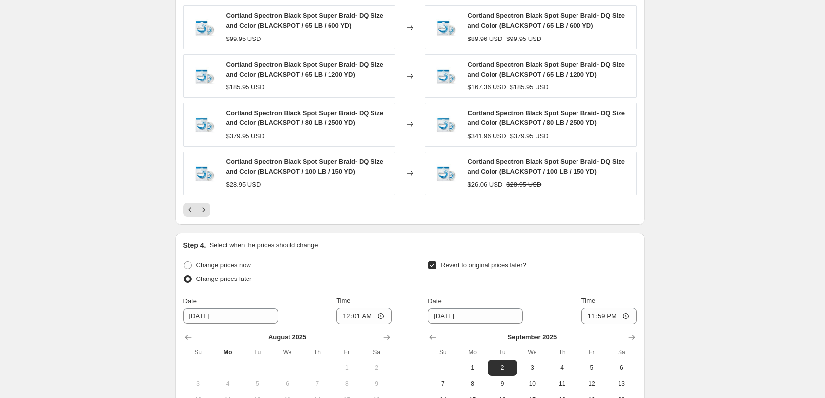
click at [208, 207] on icon "Next" at bounding box center [204, 210] width 10 height 10
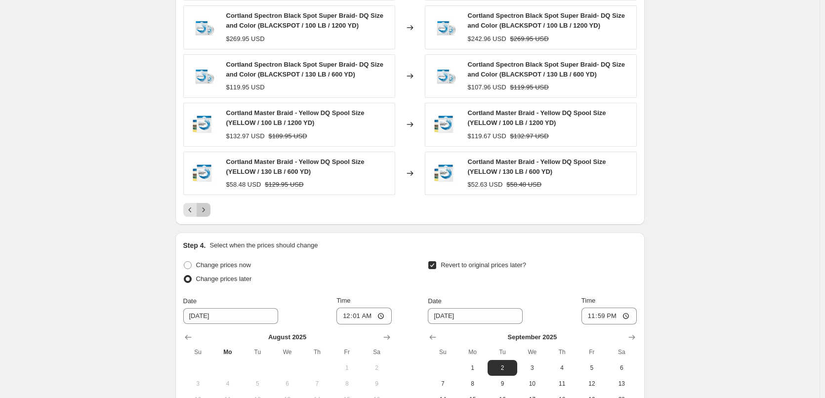
click at [208, 209] on icon "Next" at bounding box center [204, 210] width 10 height 10
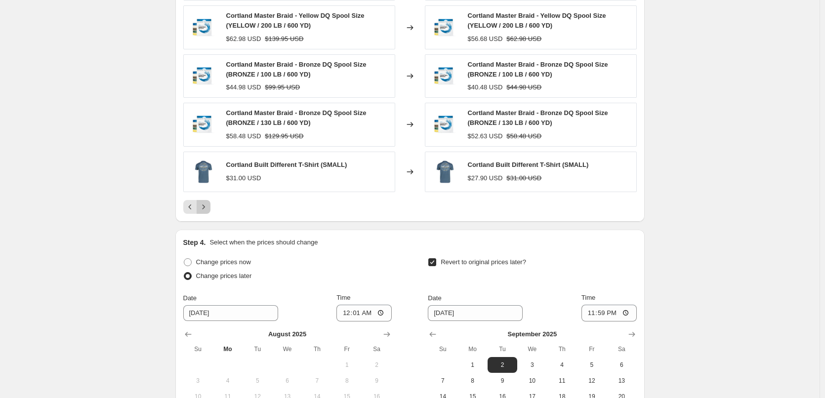
click at [208, 209] on icon "Next" at bounding box center [204, 207] width 10 height 10
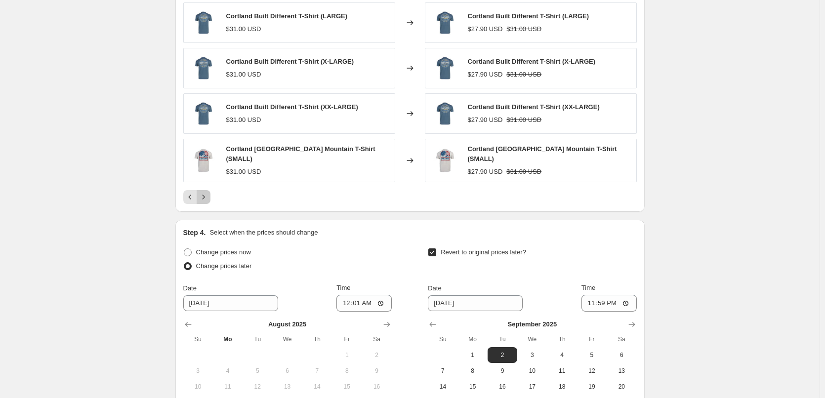
click at [207, 197] on icon "Next" at bounding box center [204, 197] width 10 height 10
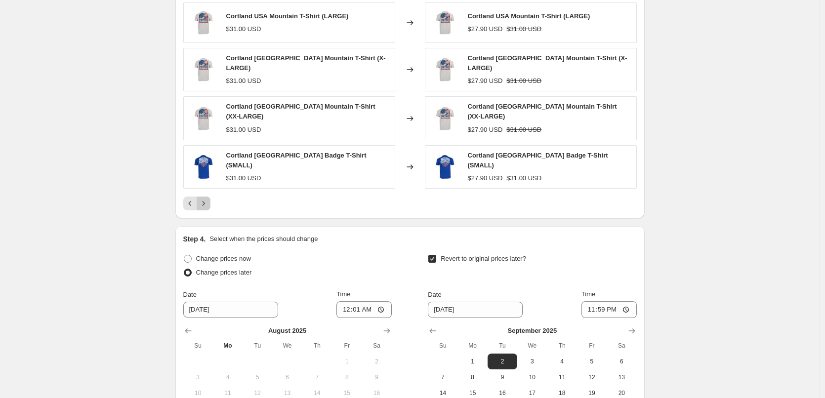
click at [207, 199] on icon "Next" at bounding box center [204, 204] width 10 height 10
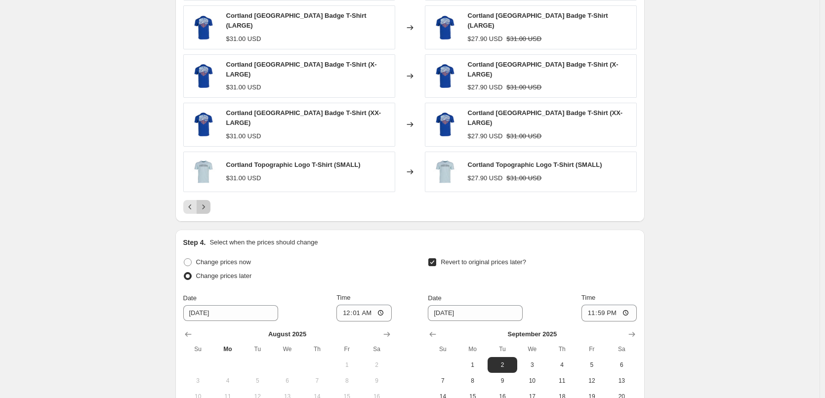
click at [207, 202] on icon "Next" at bounding box center [204, 207] width 10 height 10
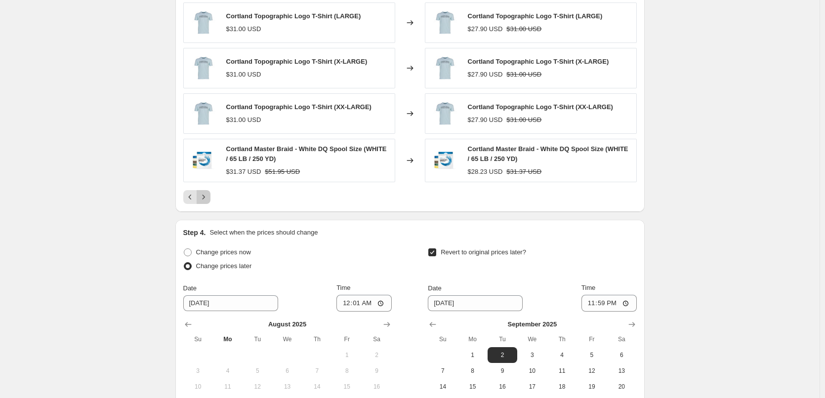
click at [207, 197] on icon "Next" at bounding box center [204, 197] width 10 height 10
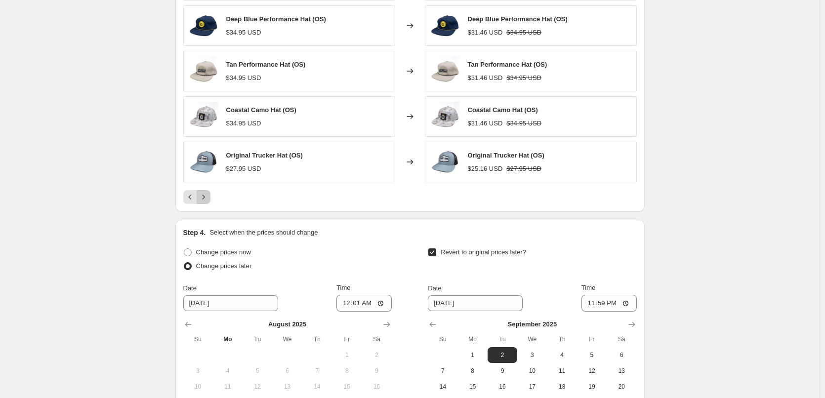
click at [207, 197] on icon "Next" at bounding box center [204, 197] width 10 height 10
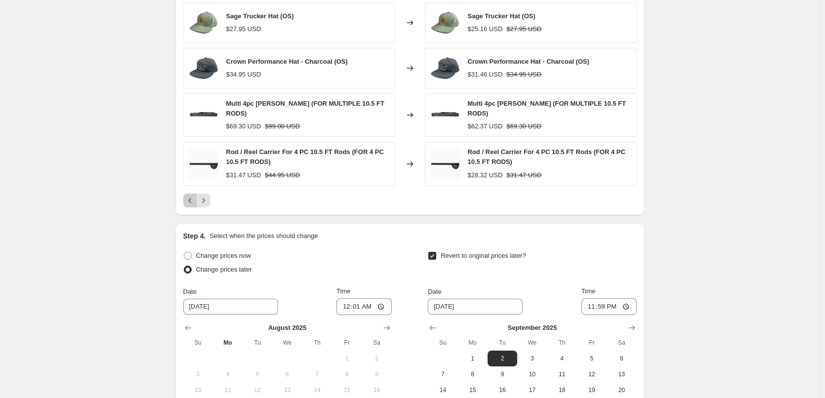
click at [191, 200] on icon "Previous" at bounding box center [190, 201] width 10 height 10
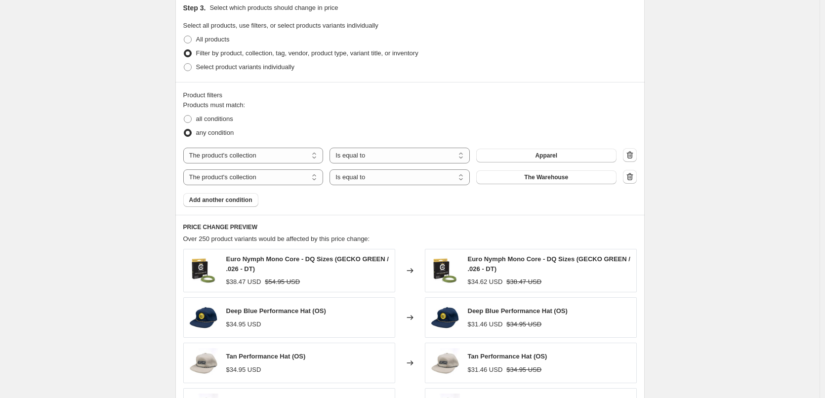
drag, startPoint x: 721, startPoint y: 182, endPoint x: 849, endPoint y: 198, distance: 129.0
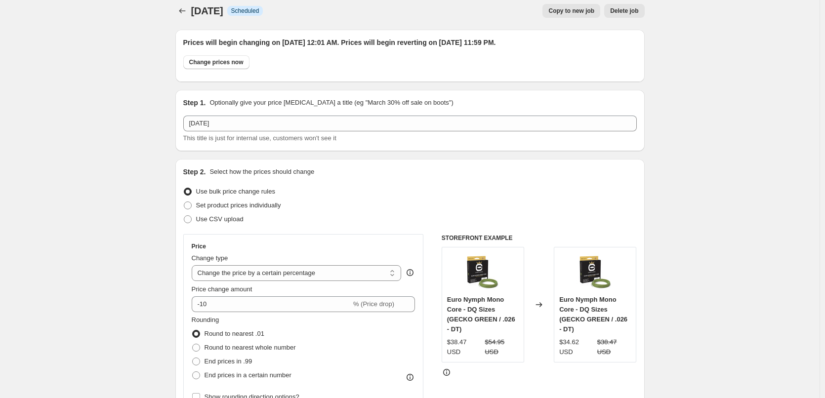
scroll to position [0, 0]
